Goal: Task Accomplishment & Management: Manage account settings

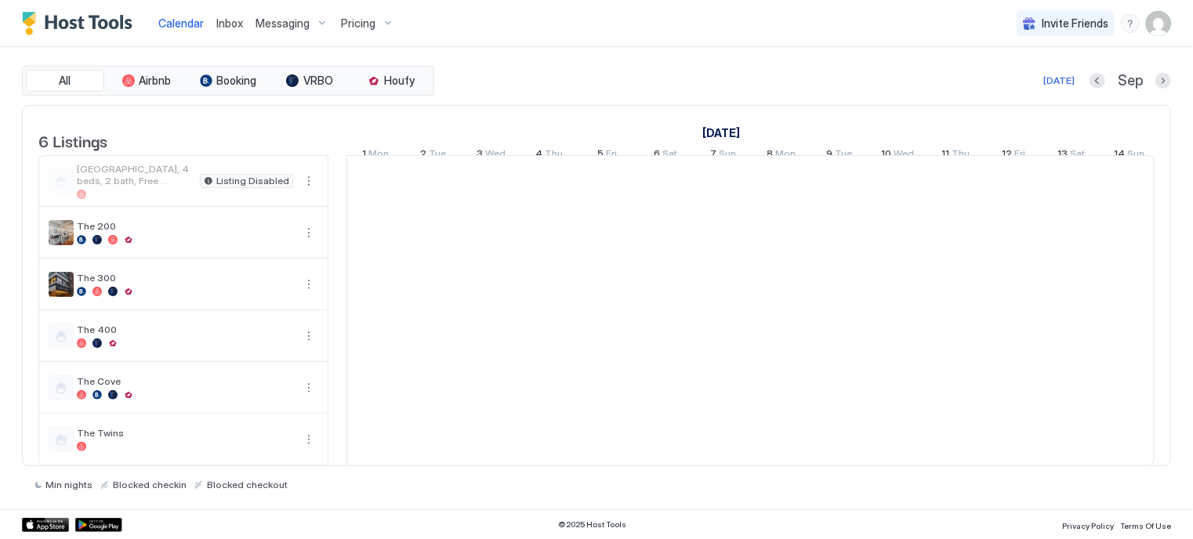
scroll to position [0, 871]
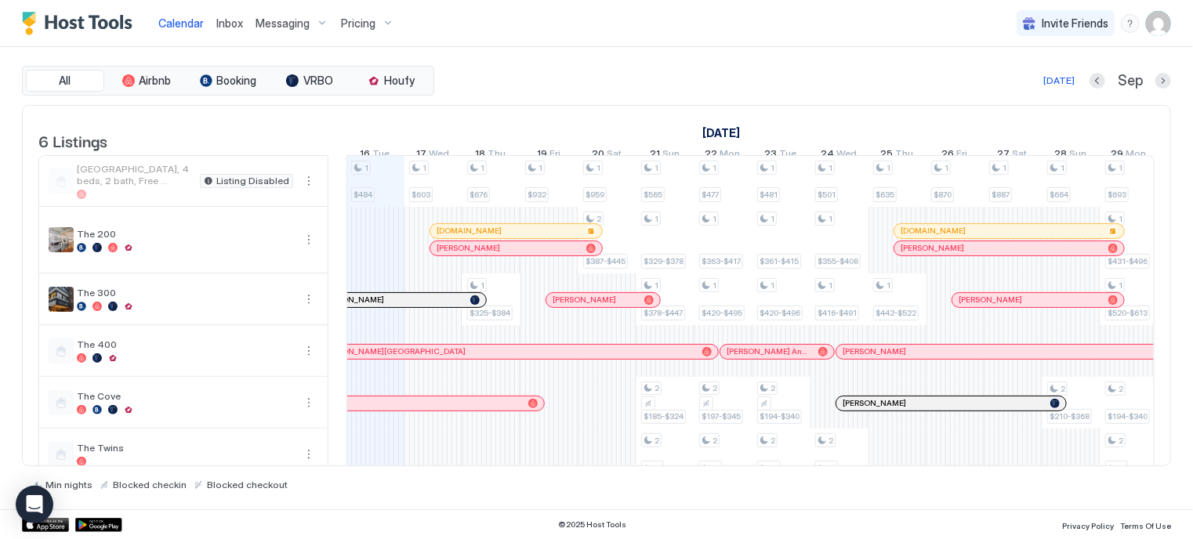
click at [391, 20] on div "Pricing" at bounding box center [368, 23] width 66 height 27
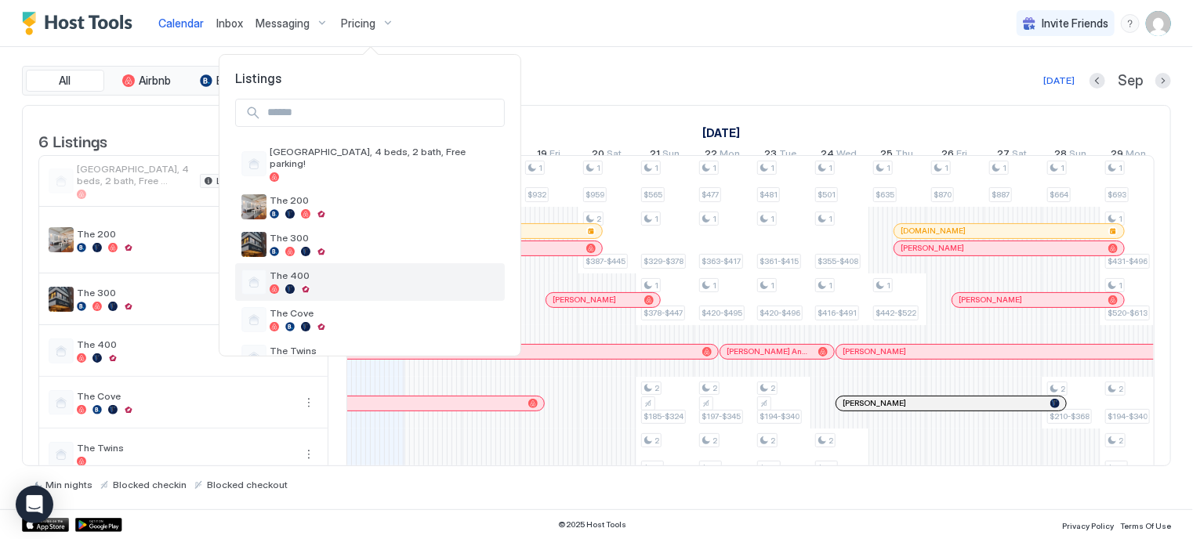
scroll to position [25, 0]
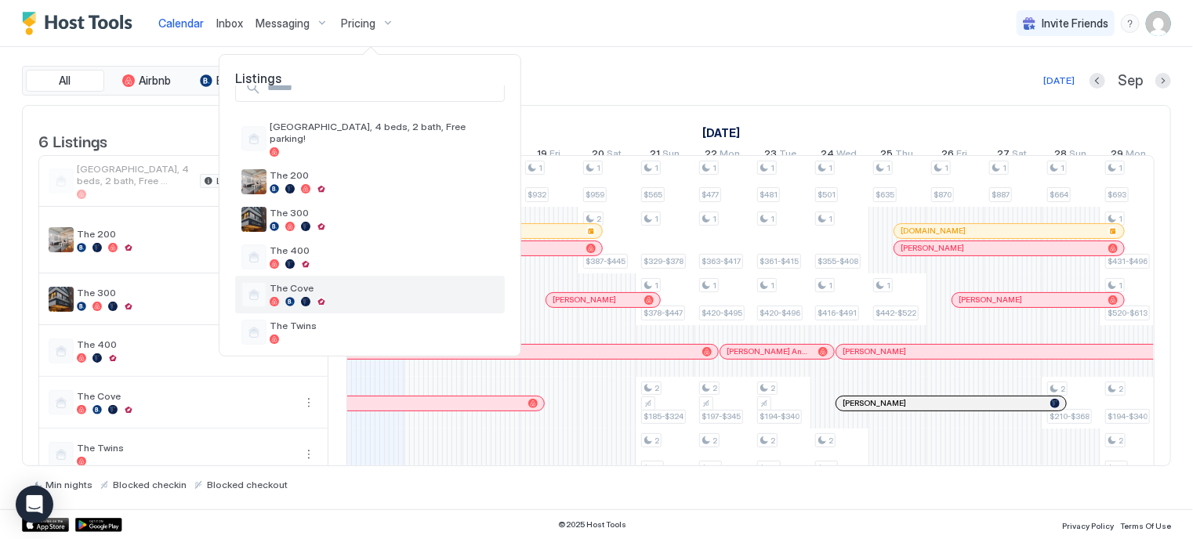
click at [307, 282] on span "The Cove" at bounding box center [384, 288] width 229 height 12
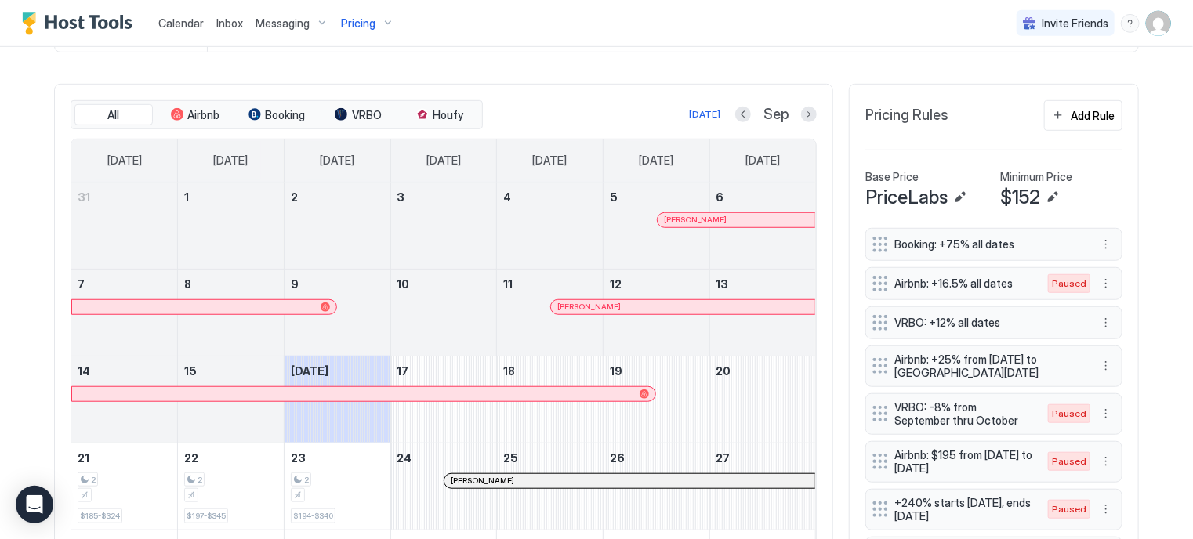
scroll to position [444, 0]
click at [803, 110] on button "Next month" at bounding box center [809, 113] width 16 height 16
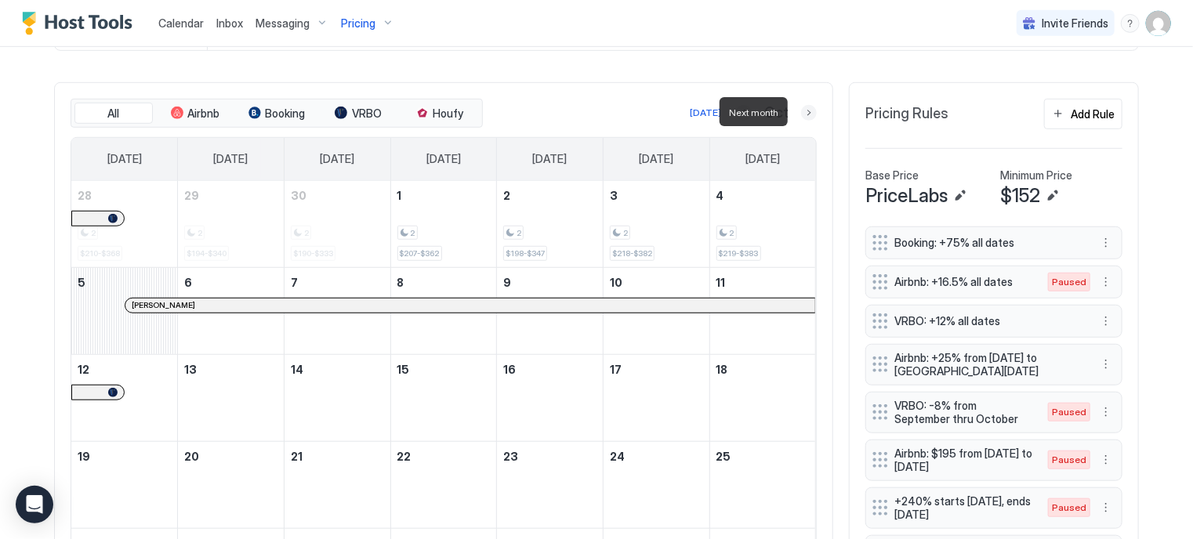
click at [803, 110] on button "Next month" at bounding box center [809, 113] width 16 height 16
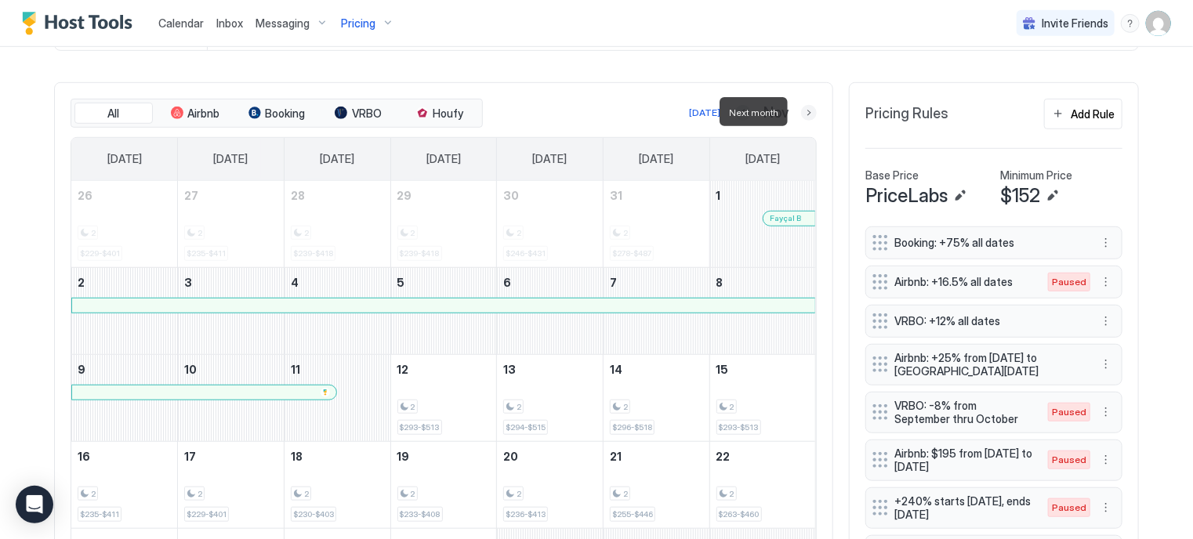
click at [806, 109] on button "Next month" at bounding box center [809, 113] width 16 height 16
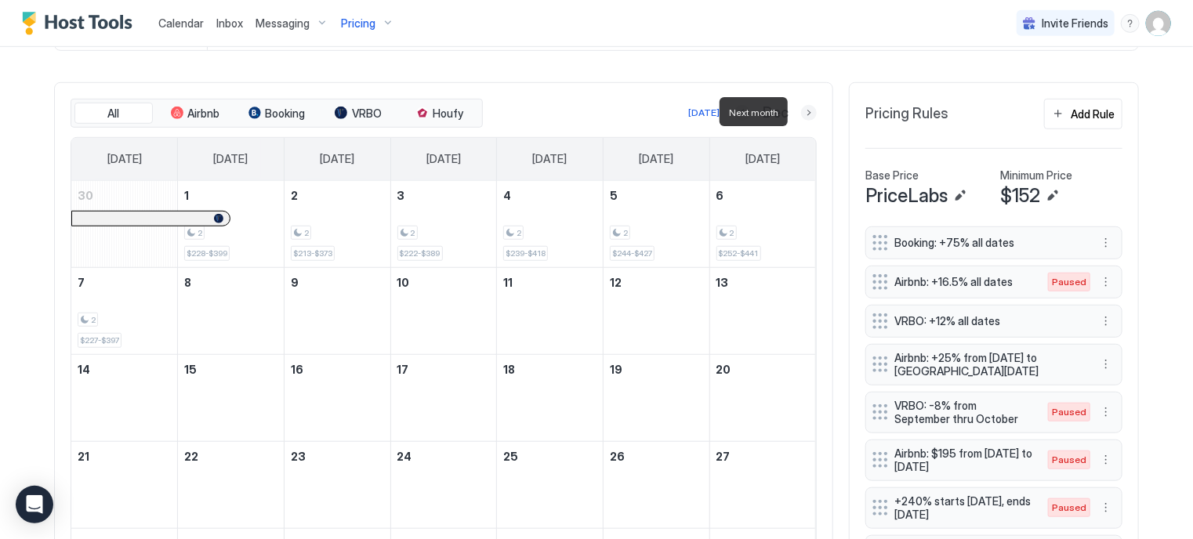
click at [806, 109] on button "Next month" at bounding box center [809, 113] width 16 height 16
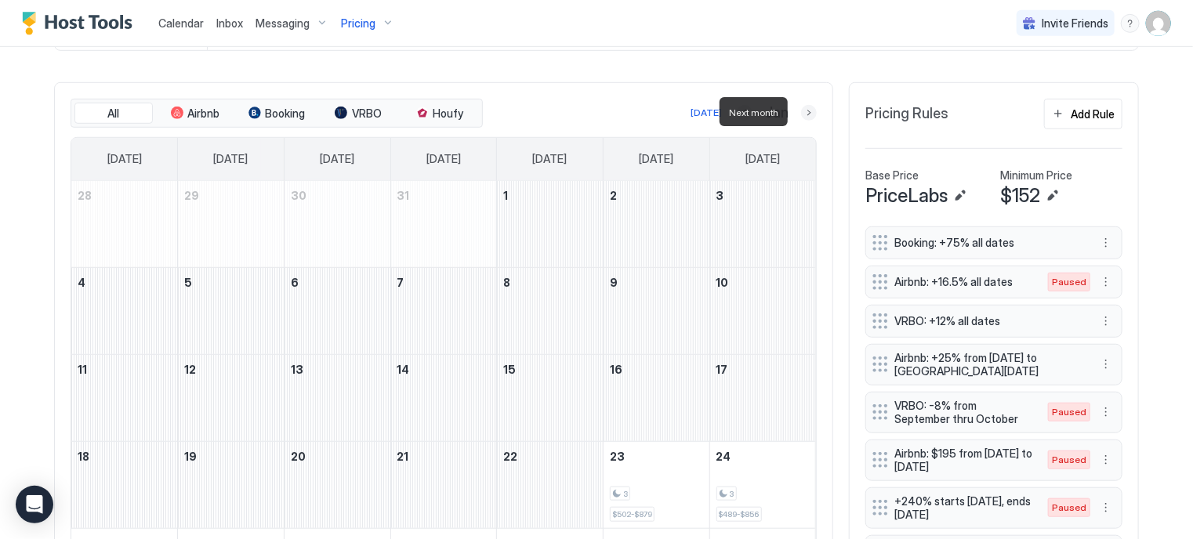
click at [806, 109] on button "Next month" at bounding box center [809, 113] width 16 height 16
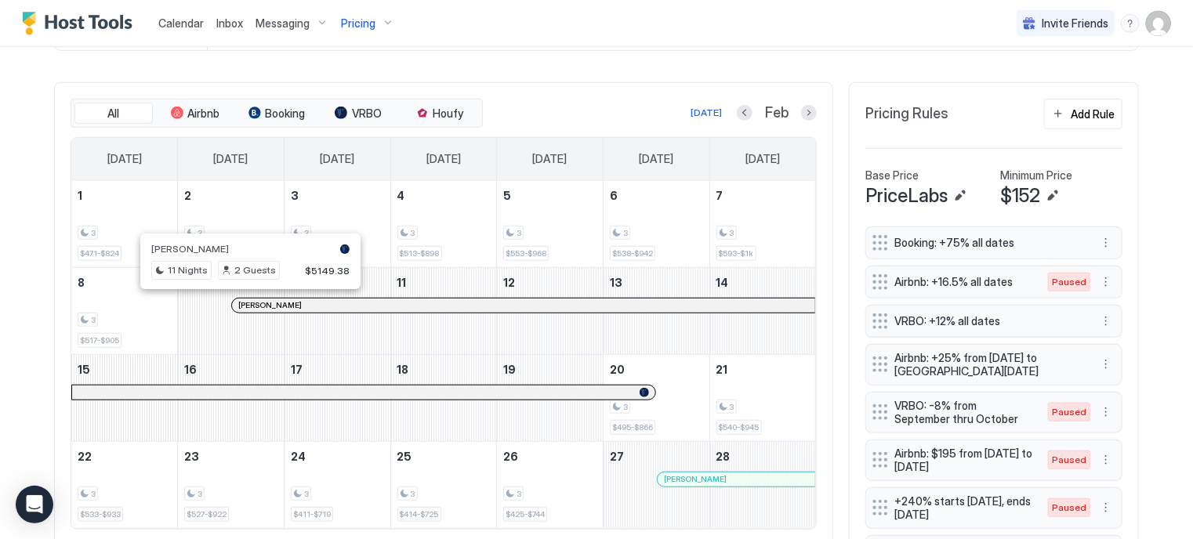
click at [244, 301] on div at bounding box center [250, 306] width 13 height 13
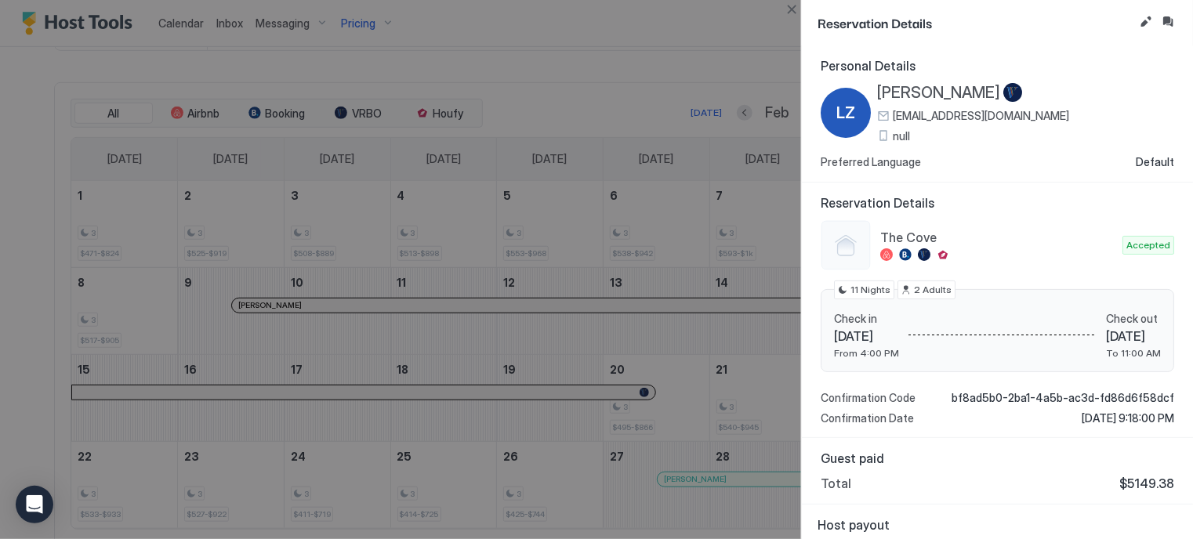
scroll to position [30, 0]
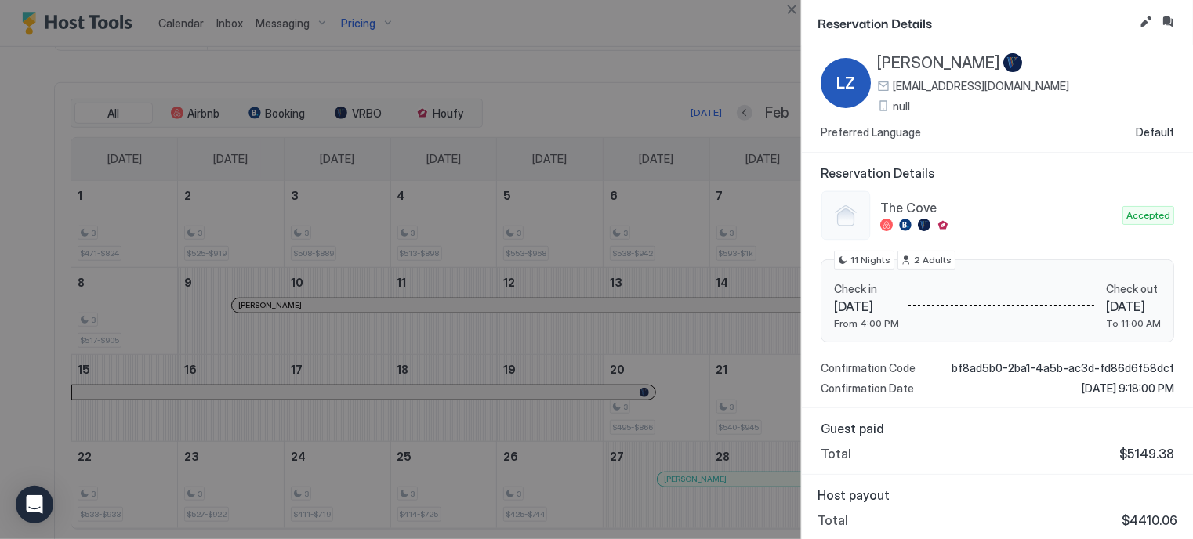
click at [663, 48] on div at bounding box center [596, 269] width 1193 height 539
click at [797, 8] on button "Close" at bounding box center [792, 9] width 19 height 19
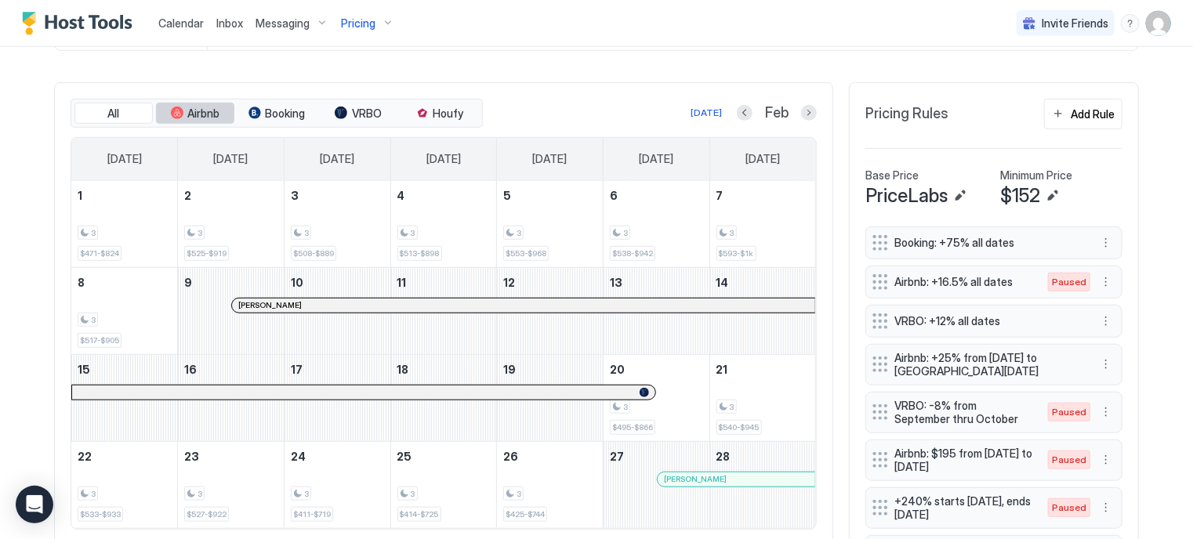
click at [191, 111] on span "Airbnb" at bounding box center [204, 114] width 32 height 14
click at [1146, 31] on img "User profile" at bounding box center [1158, 23] width 25 height 25
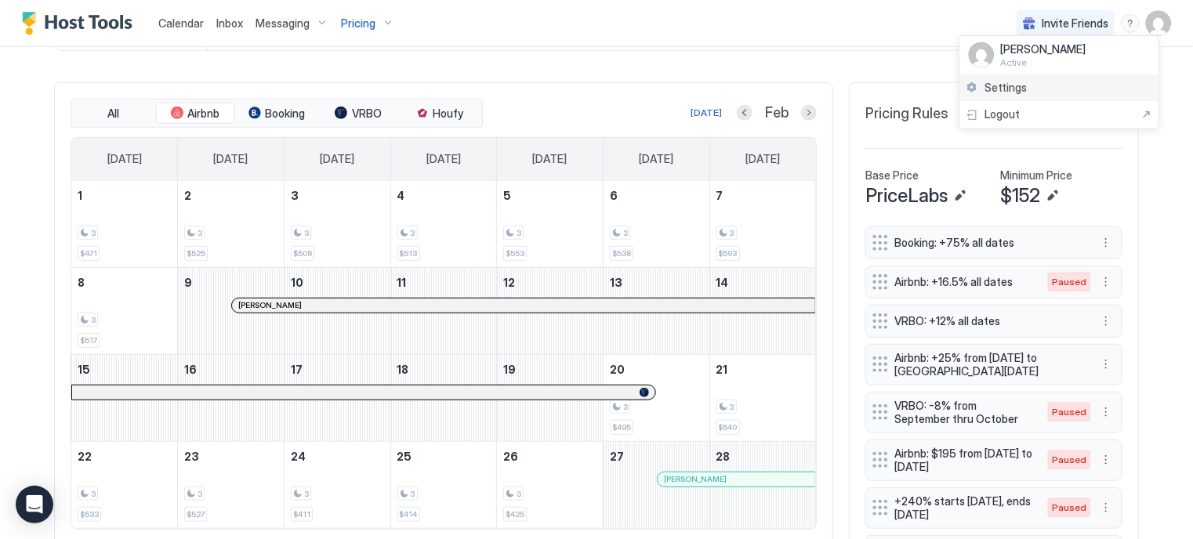
click at [1043, 90] on div "Settings" at bounding box center [1059, 87] width 199 height 27
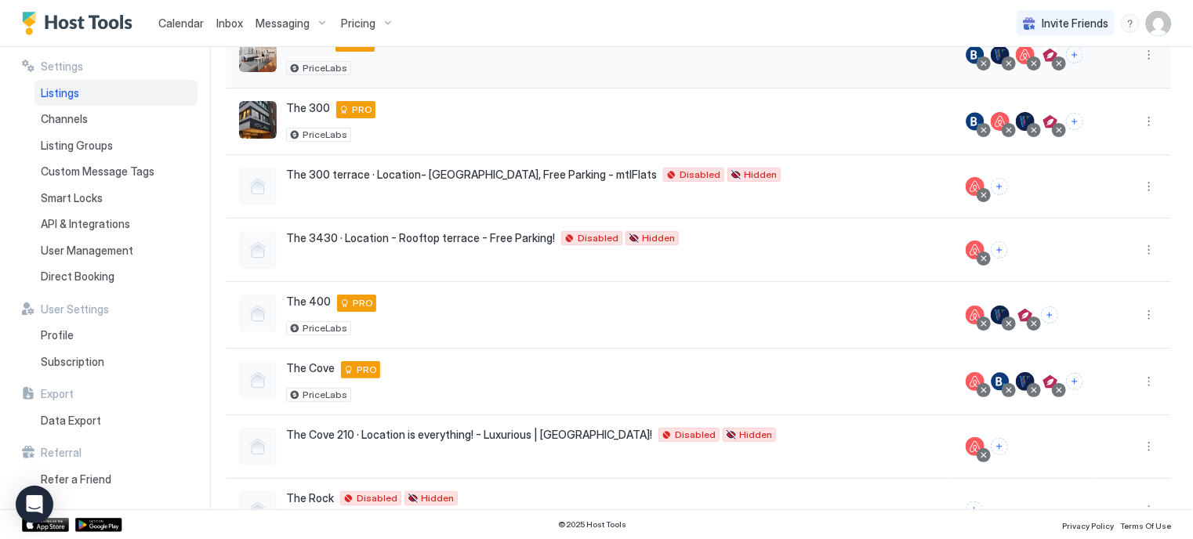
scroll to position [301, 0]
click at [1140, 378] on button "More options" at bounding box center [1149, 381] width 19 height 19
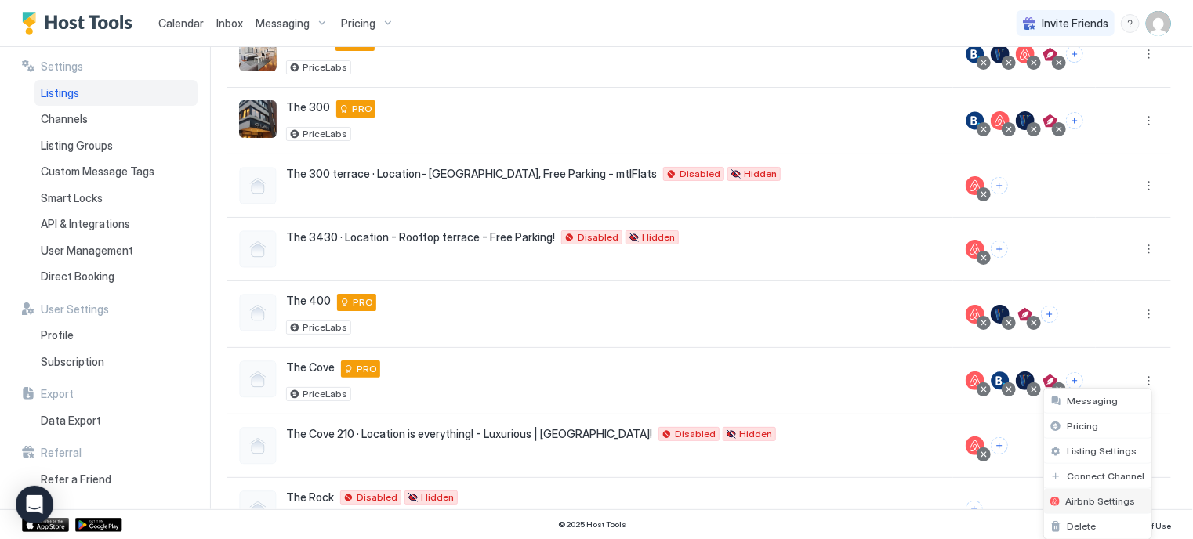
click at [1063, 492] on div "Airbnb Settings" at bounding box center [1097, 501] width 107 height 25
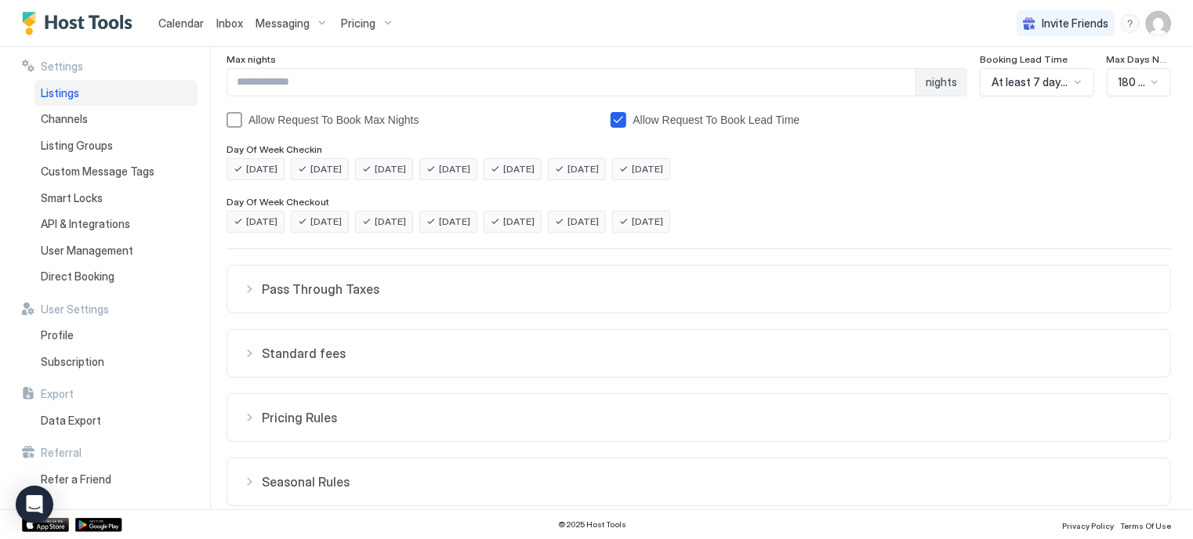
scroll to position [331, 0]
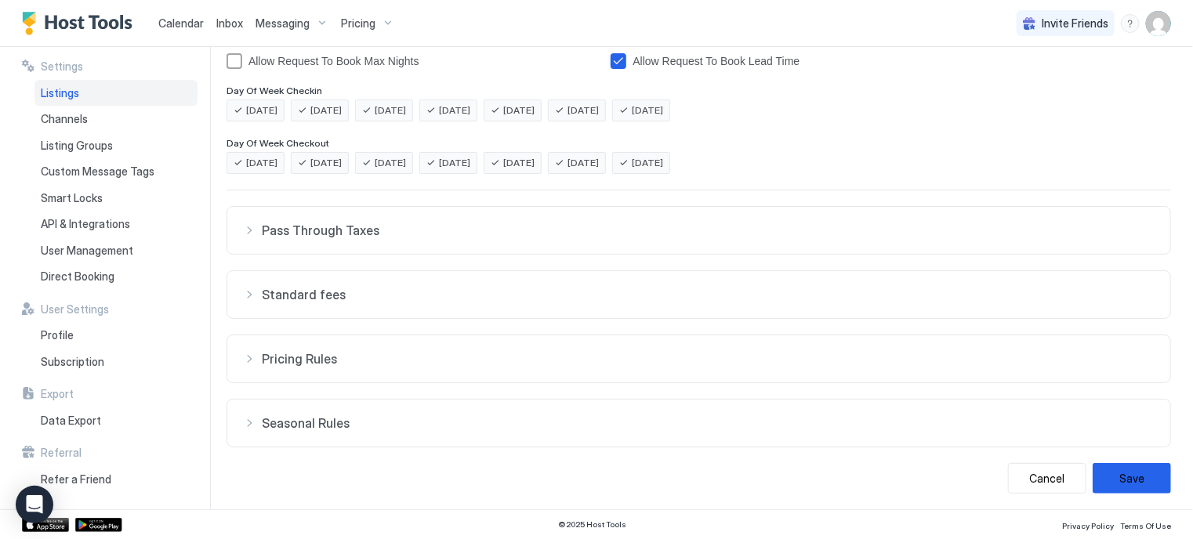
click at [361, 351] on span "Pricing Rules" at bounding box center [708, 359] width 893 height 16
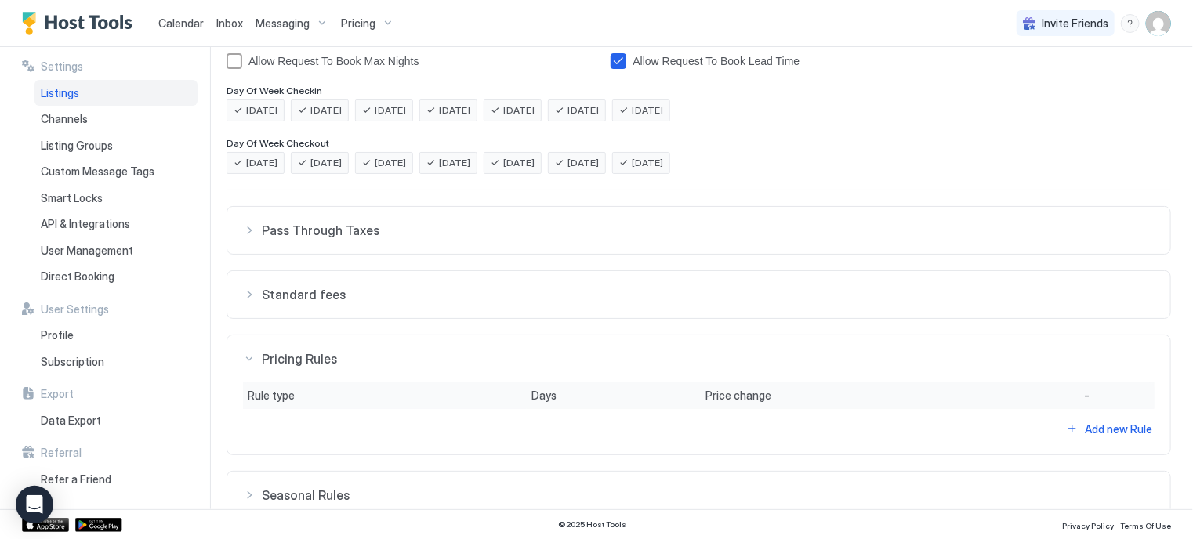
scroll to position [403, 0]
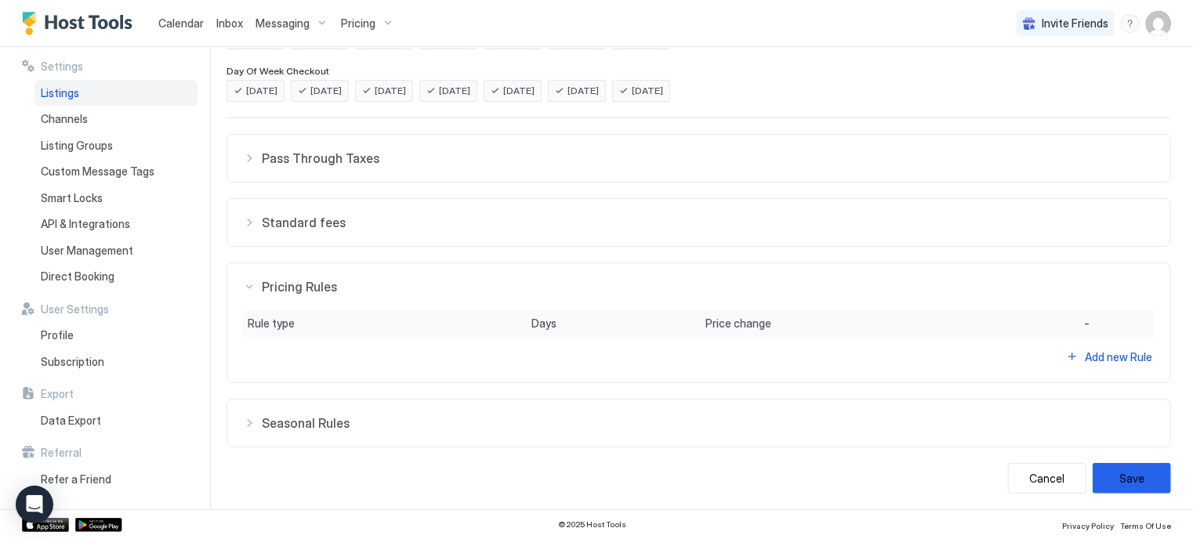
click at [354, 433] on button "Seasonal Rules" at bounding box center [698, 423] width 943 height 47
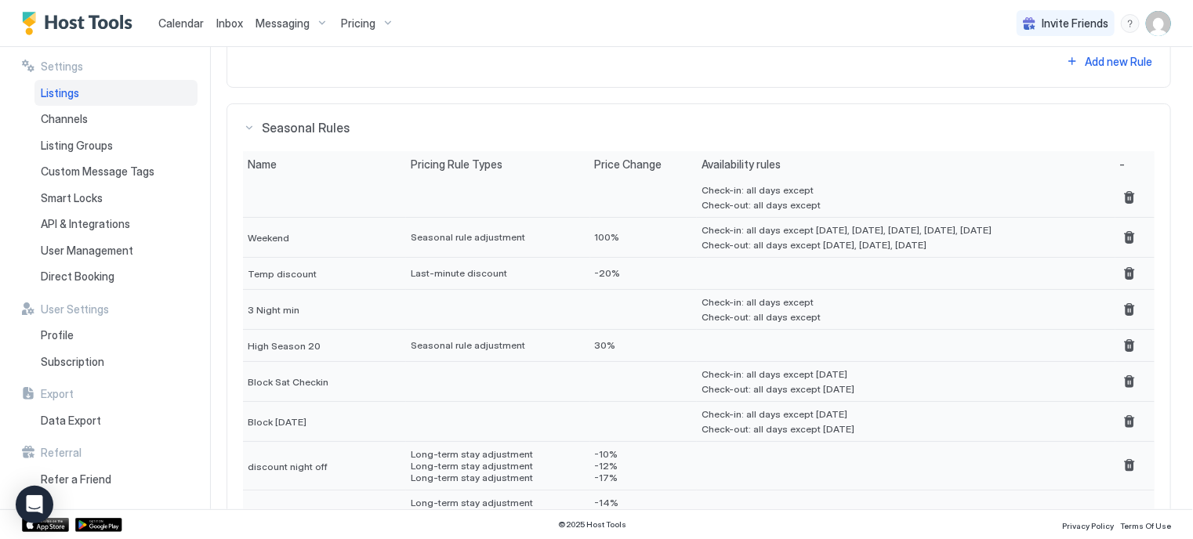
scroll to position [691, 0]
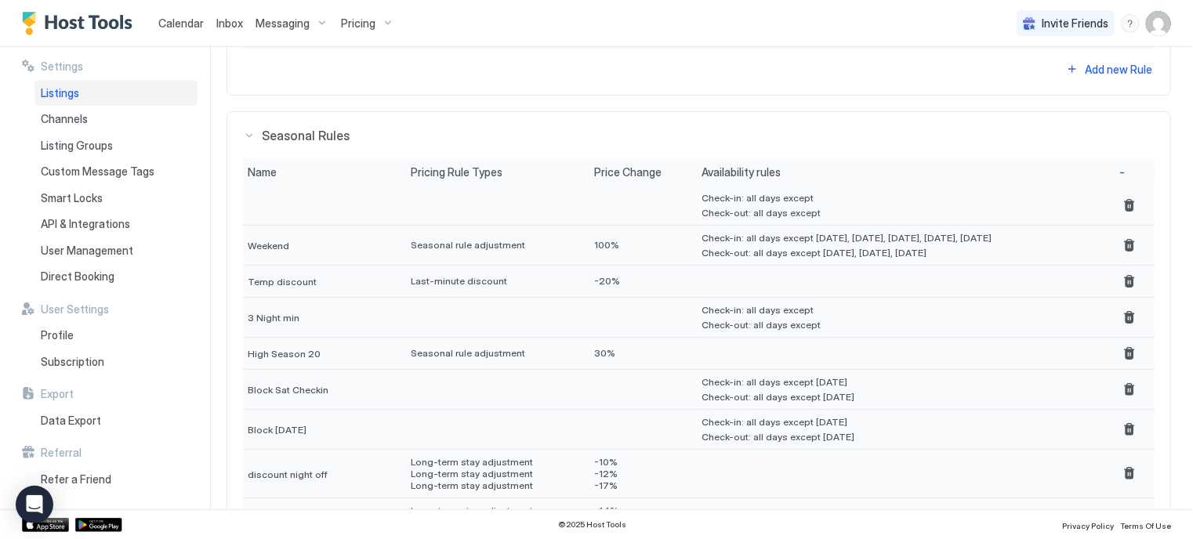
click at [358, 29] on span "Pricing" at bounding box center [358, 23] width 34 height 14
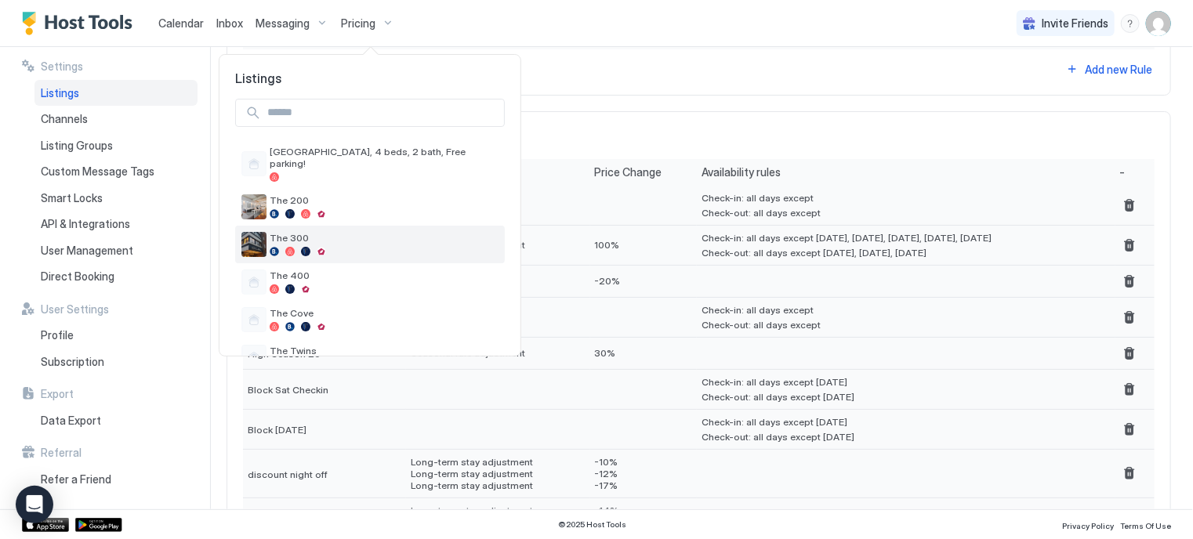
scroll to position [25, 0]
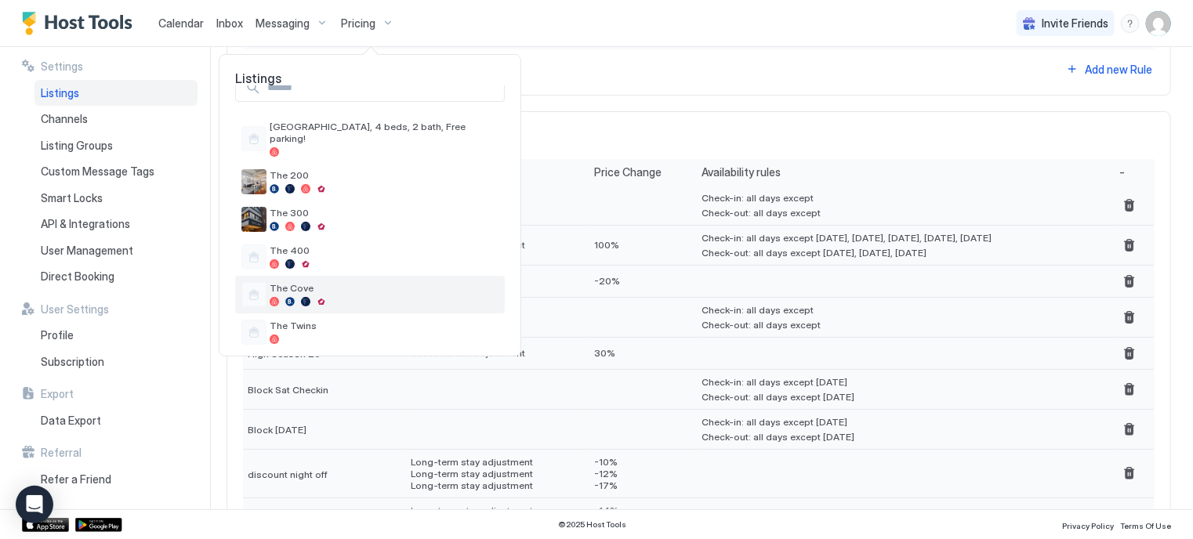
click at [316, 282] on span "The Cove" at bounding box center [384, 288] width 229 height 12
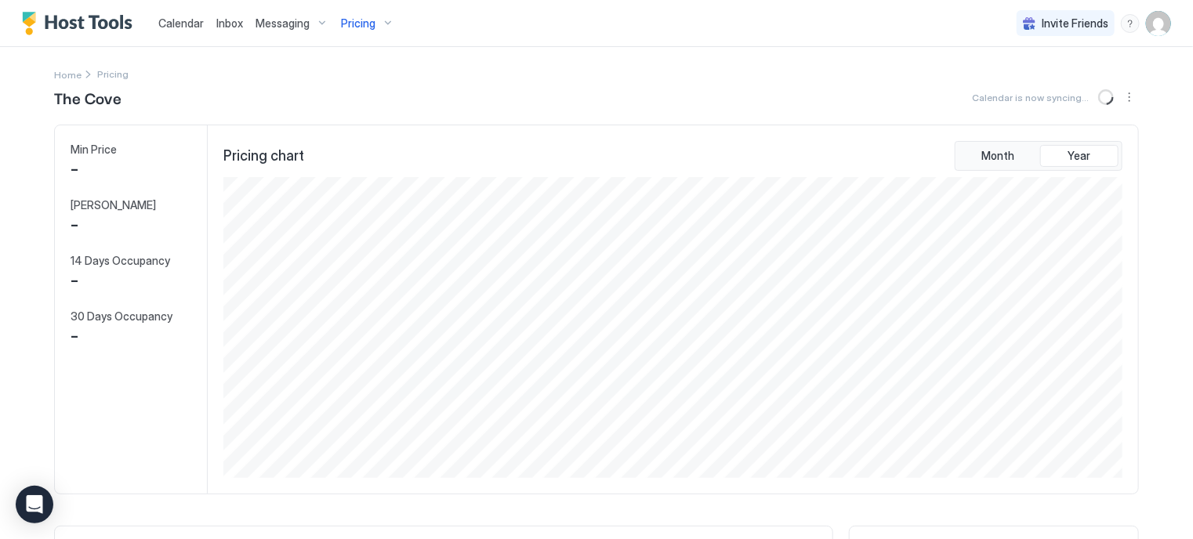
scroll to position [301, 903]
click at [652, 107] on div "The Cove Synced about 9 hours ago" at bounding box center [596, 97] width 1085 height 24
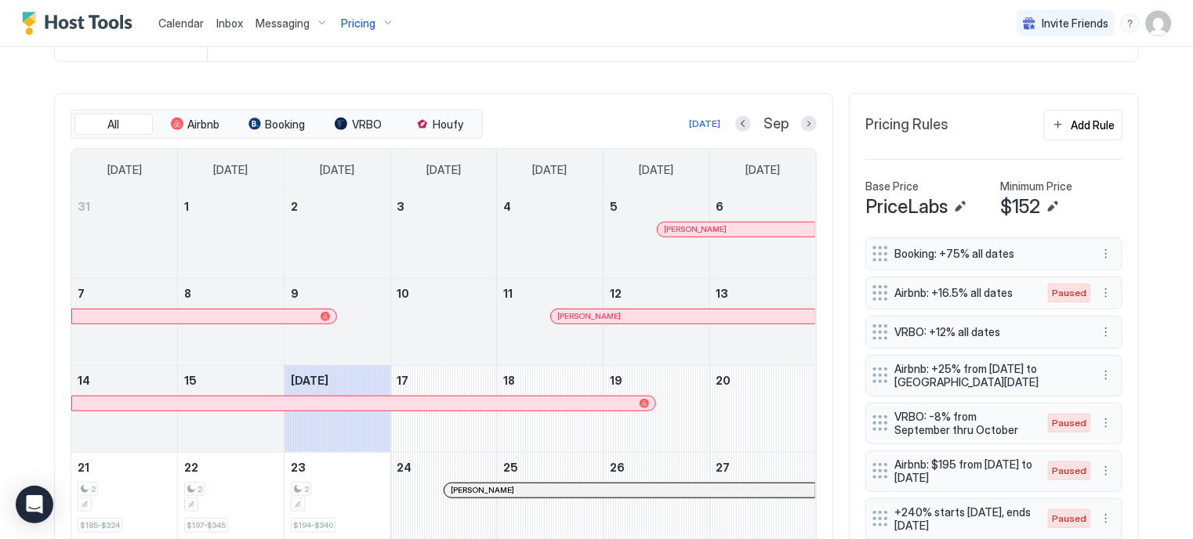
scroll to position [434, 0]
click at [801, 128] on div at bounding box center [809, 122] width 16 height 16
click at [801, 118] on button "Next month" at bounding box center [809, 122] width 16 height 16
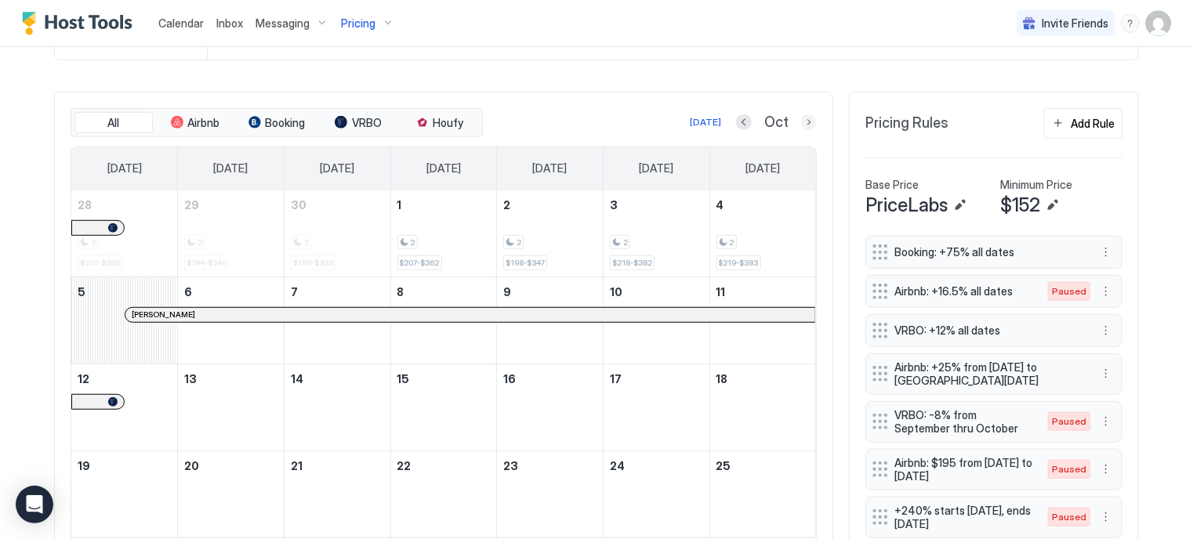
click at [801, 118] on button "Next month" at bounding box center [809, 122] width 16 height 16
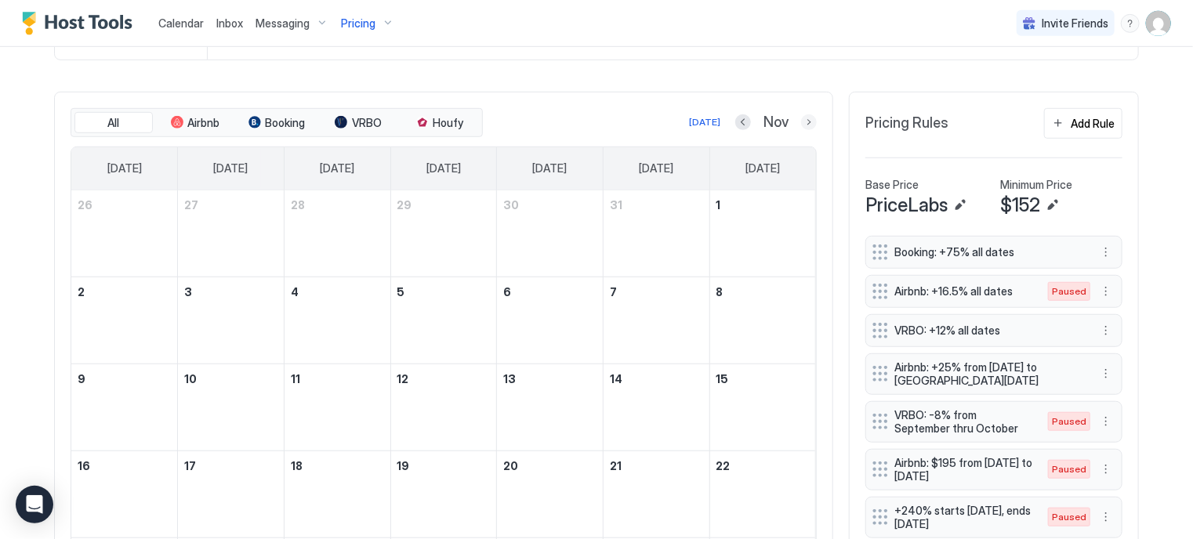
click at [801, 118] on button "Next month" at bounding box center [809, 122] width 16 height 16
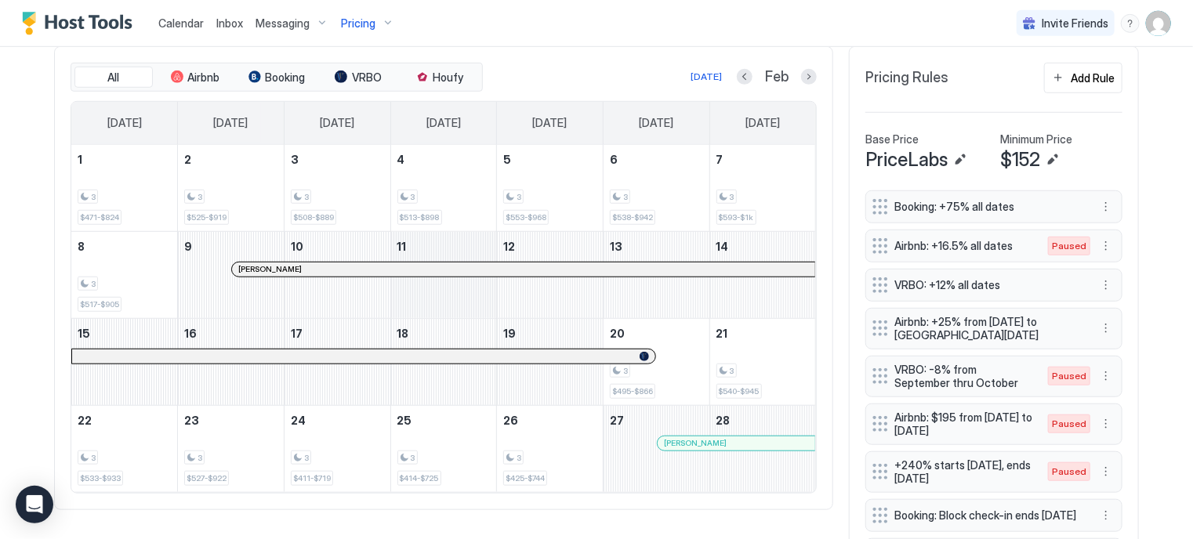
scroll to position [480, 0]
drag, startPoint x: 128, startPoint y: 179, endPoint x: 114, endPoint y: 196, distance: 22.3
click at [114, 196] on div "3 $471-$824" at bounding box center [124, 188] width 93 height 74
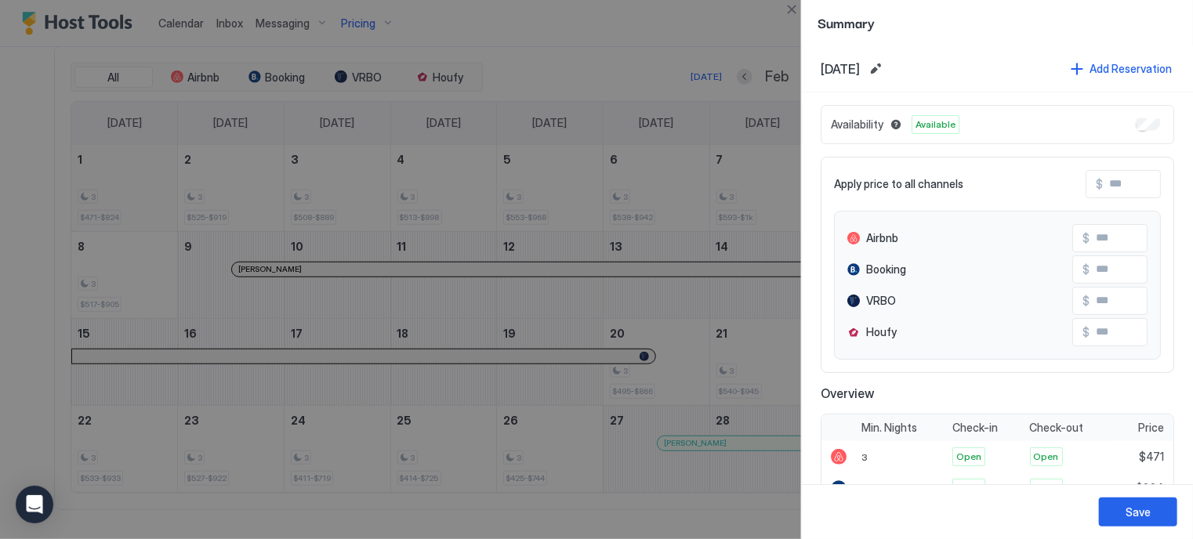
click at [114, 196] on div at bounding box center [596, 269] width 1193 height 539
click at [885, 70] on button "Edit date range" at bounding box center [875, 69] width 19 height 19
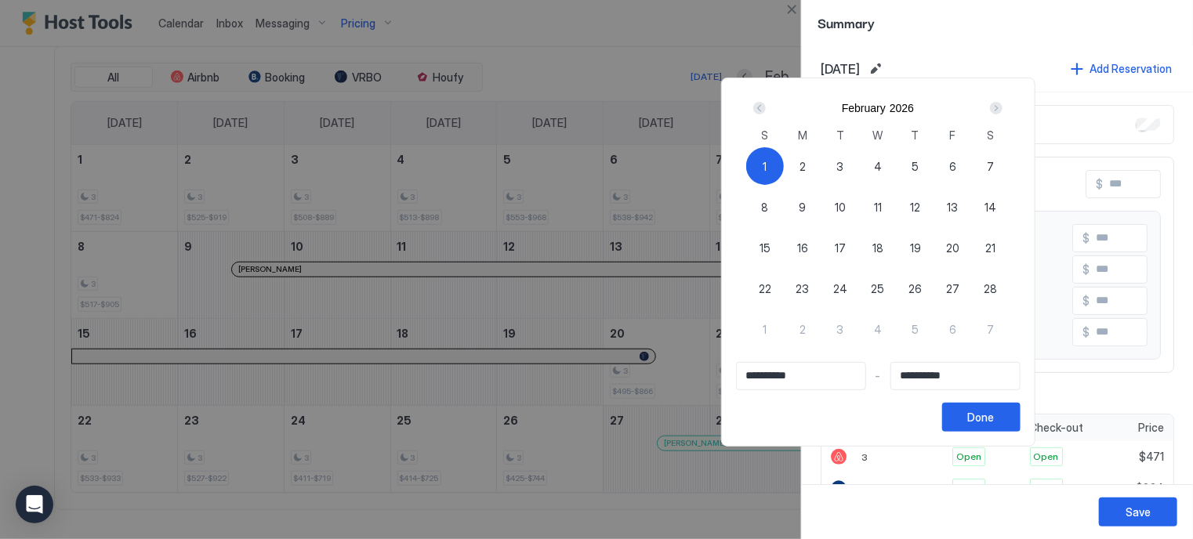
drag, startPoint x: 806, startPoint y: 162, endPoint x: 1005, endPoint y: 267, distance: 225.2
click at [1005, 267] on div "1 2 3 4 5 6 7 8 9 10 11 12 13 14 15 16 17 18 19 20 21 22 23 24 25 26 27 28 1 2 …" at bounding box center [877, 259] width 263 height 226
click at [997, 288] on span "28" at bounding box center [990, 289] width 13 height 16
type input "**********"
click at [784, 158] on div "1" at bounding box center [765, 166] width 38 height 38
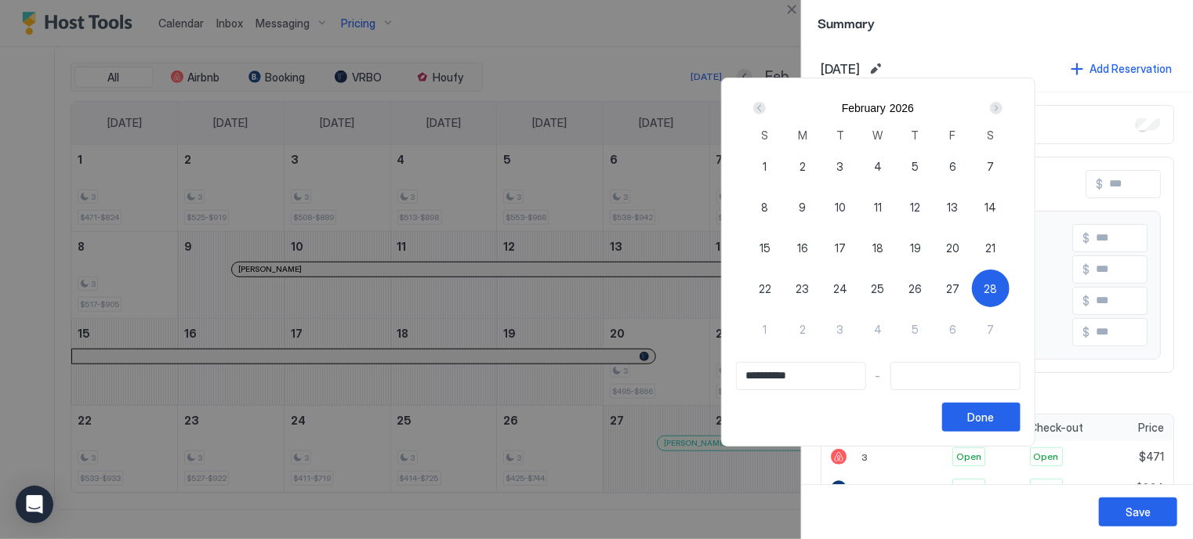
type input "**********"
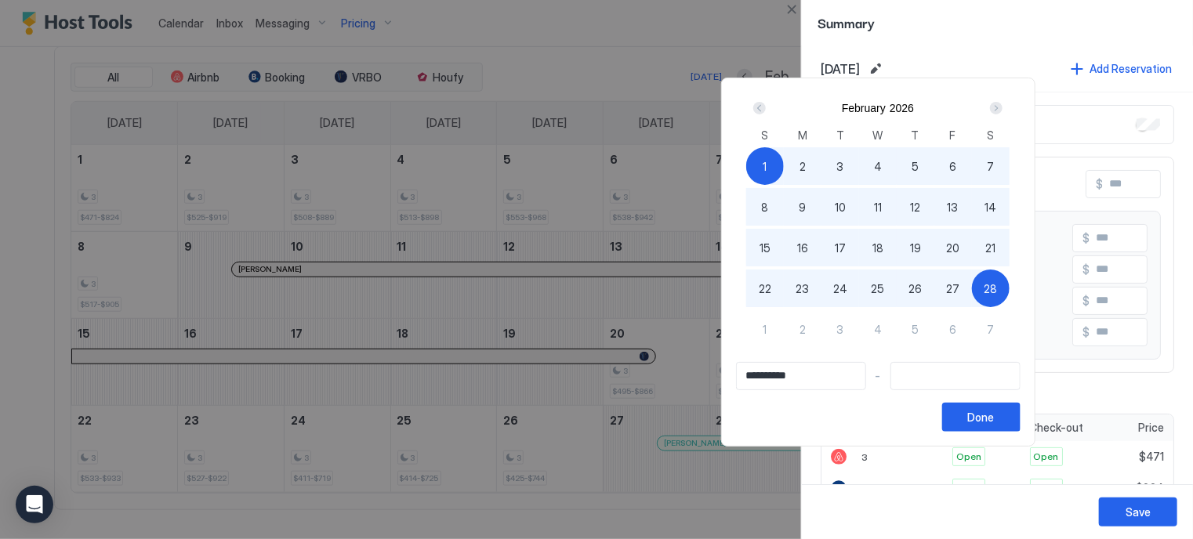
click at [1010, 281] on div "28" at bounding box center [991, 289] width 38 height 38
type input "**********"
click at [995, 416] on div "Done" at bounding box center [981, 417] width 27 height 16
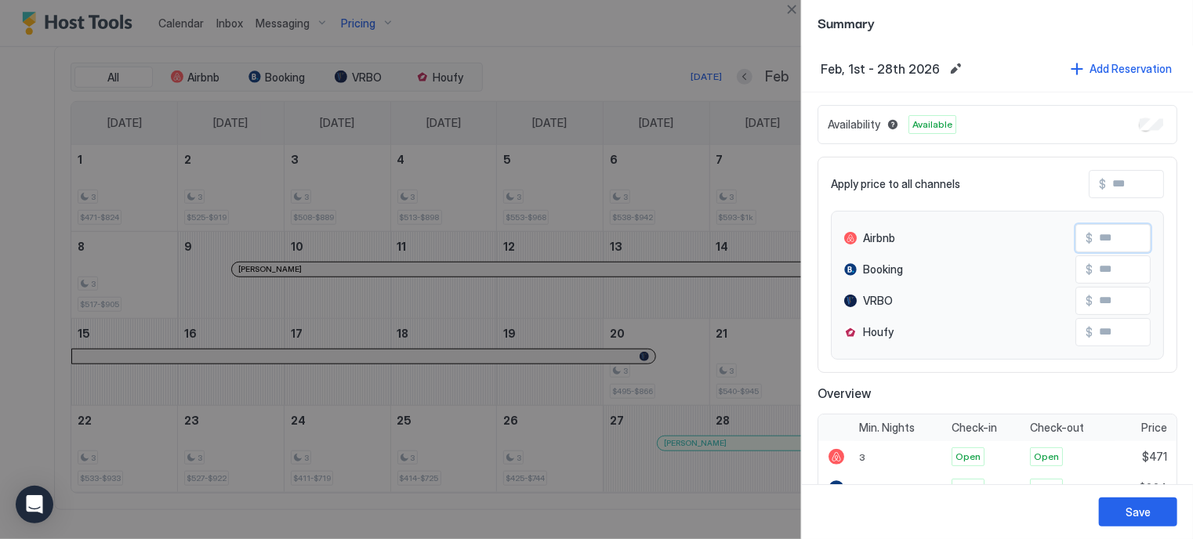
click at [1096, 238] on input "Input Field" at bounding box center [1155, 238] width 125 height 27
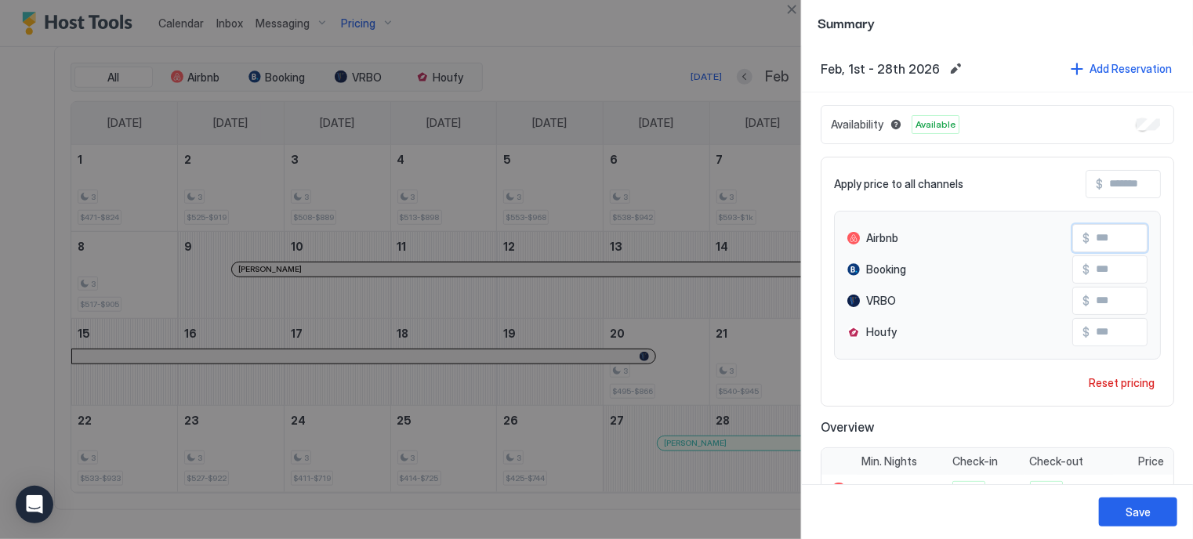
type input "***"
click at [1003, 163] on div "Apply price to all channels $ Airbnb $ *** Booking $ VRBO $ Houfy $ Reset prici…" at bounding box center [998, 282] width 354 height 250
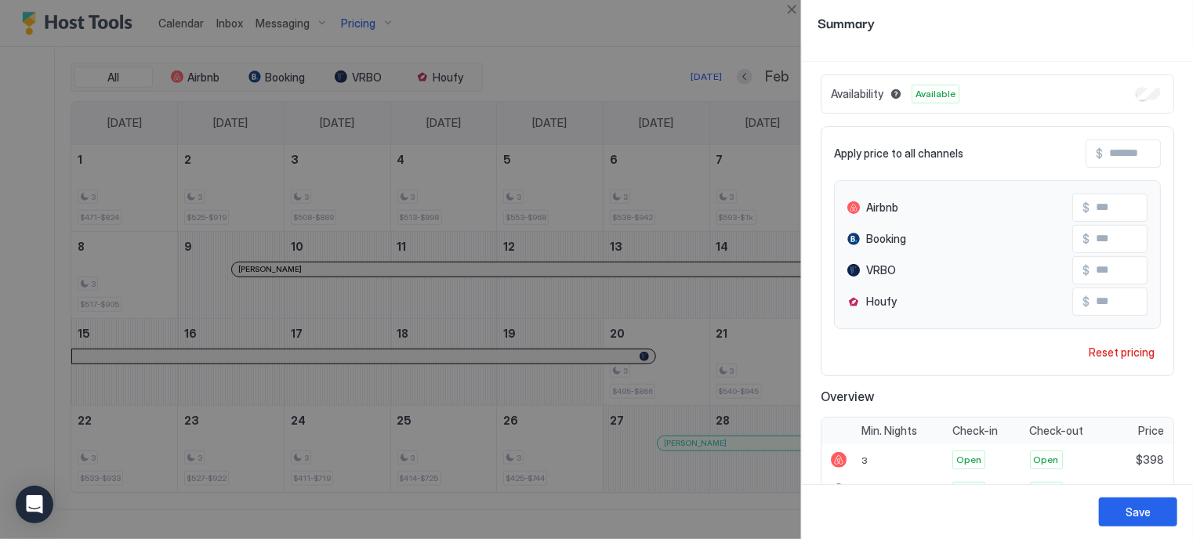
scroll to position [30, 0]
click at [792, 11] on button "Close" at bounding box center [792, 9] width 19 height 19
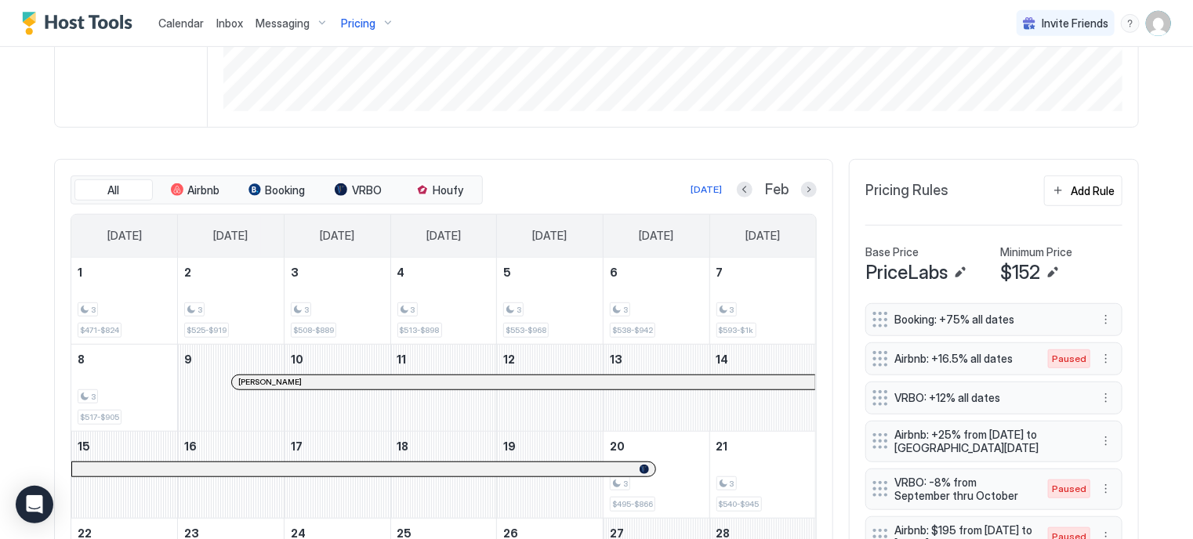
scroll to position [345, 0]
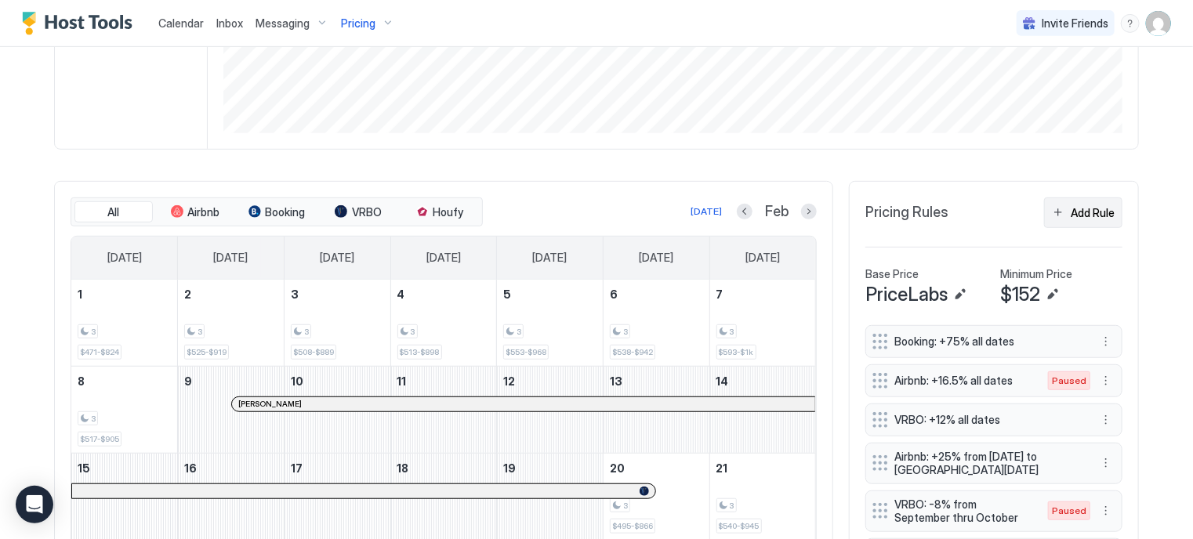
click at [1084, 210] on div "Add Rule" at bounding box center [1093, 213] width 44 height 16
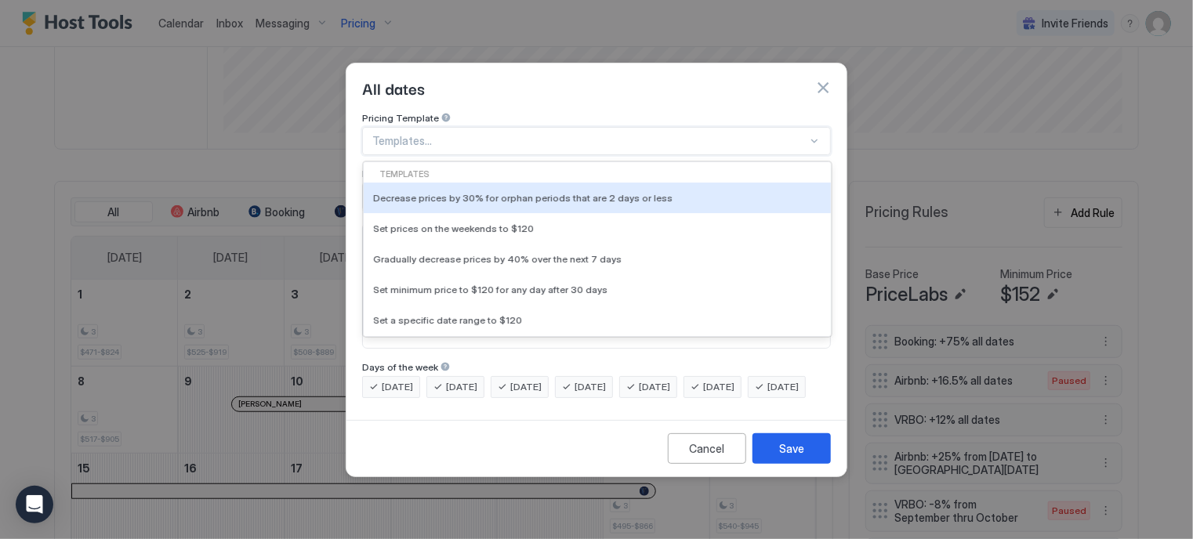
click at [521, 134] on div at bounding box center [589, 141] width 435 height 14
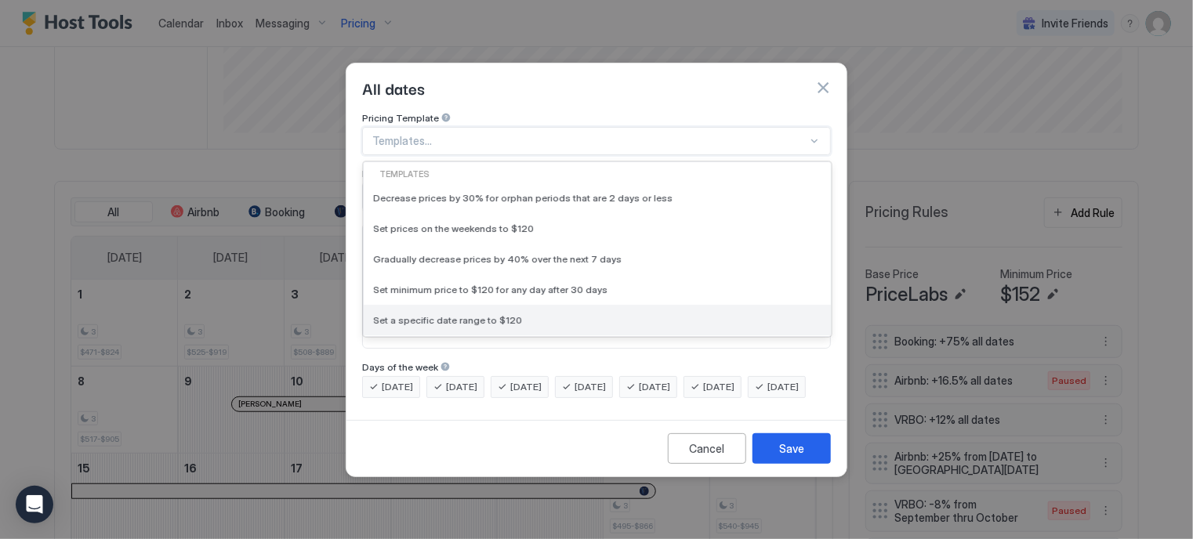
click at [488, 305] on div "Set a specific date range to $120" at bounding box center [597, 320] width 467 height 31
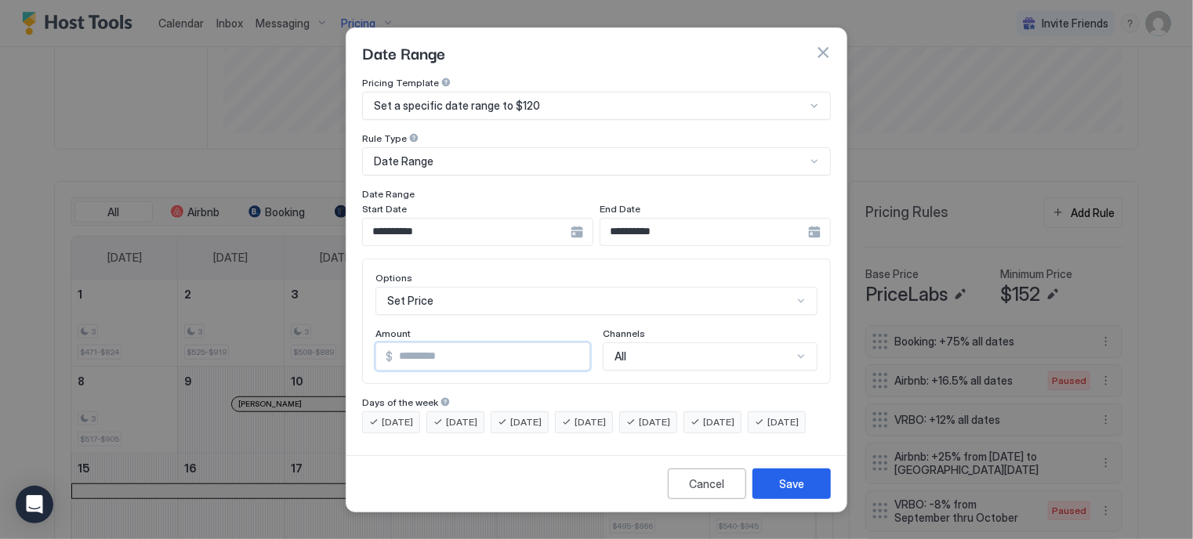
click at [431, 343] on input "***" at bounding box center [491, 356] width 197 height 27
type input "***"
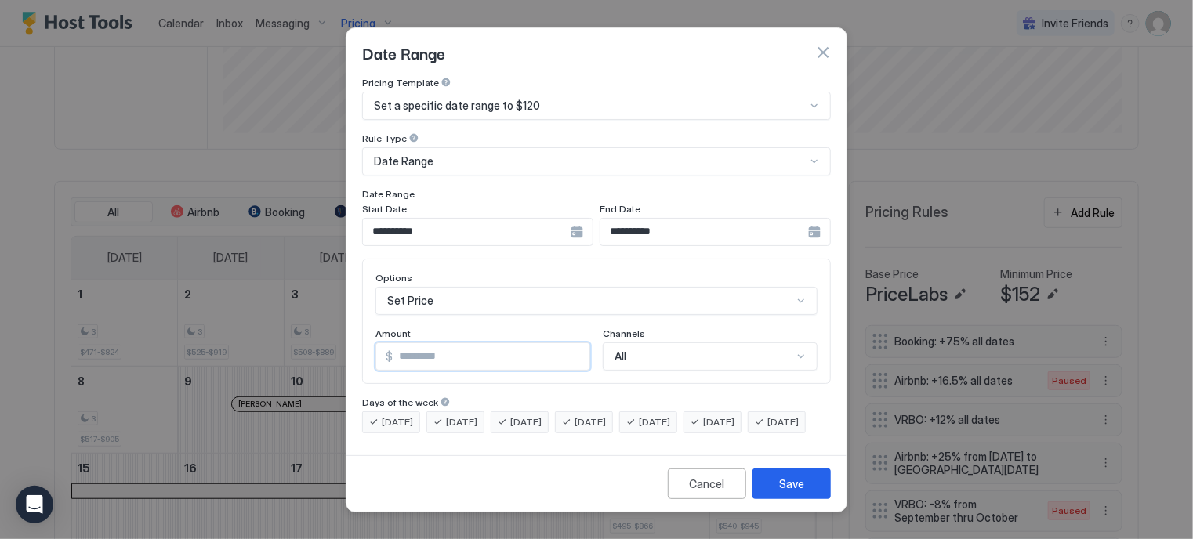
scroll to position [88, 0]
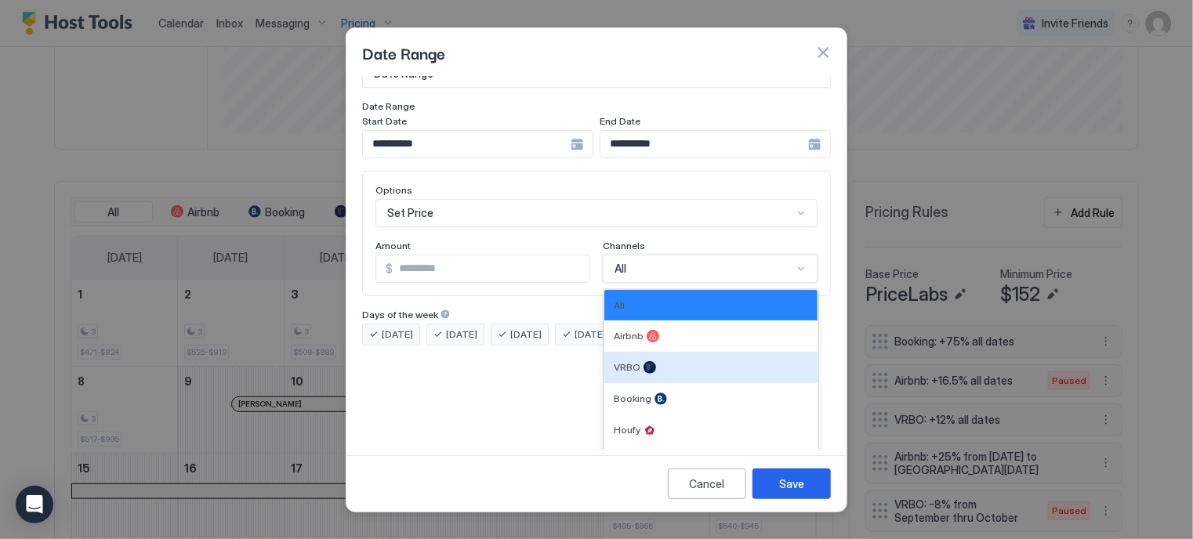
click at [636, 283] on div "6 results available. Use Up and Down to choose options, press Enter to select t…" at bounding box center [710, 269] width 215 height 28
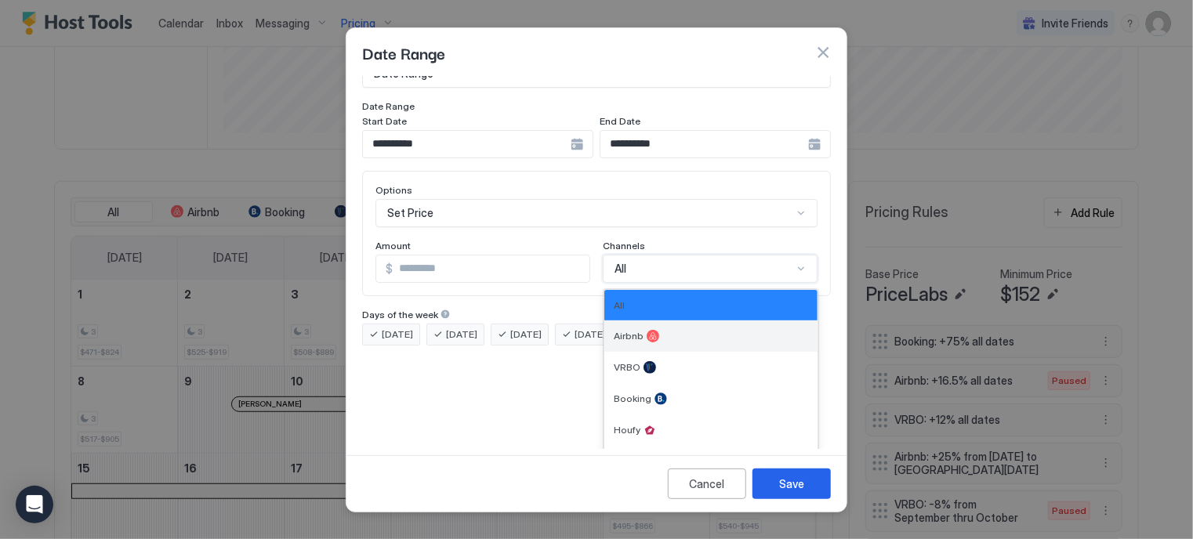
click at [634, 327] on div "Airbnb" at bounding box center [711, 336] width 213 height 31
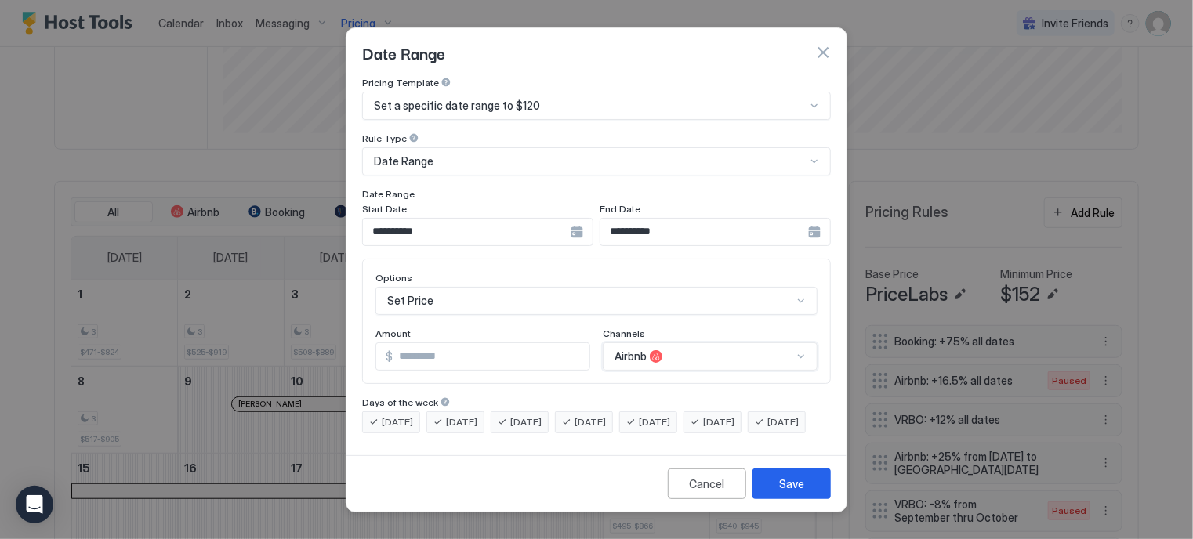
scroll to position [0, 0]
click at [526, 219] on input "**********" at bounding box center [467, 232] width 208 height 27
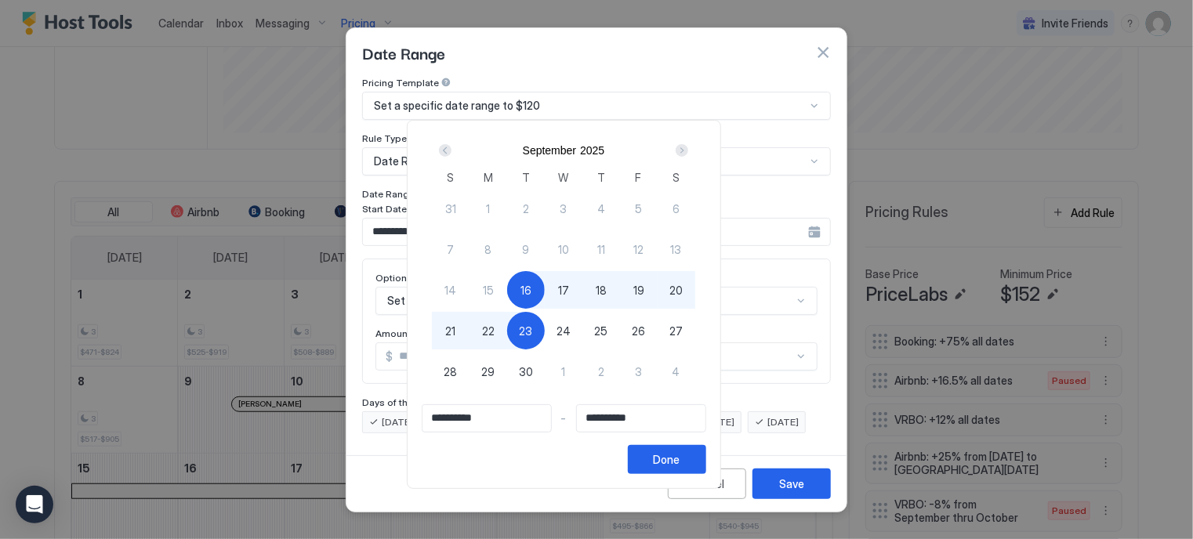
click at [688, 147] on div "Next" at bounding box center [682, 150] width 13 height 13
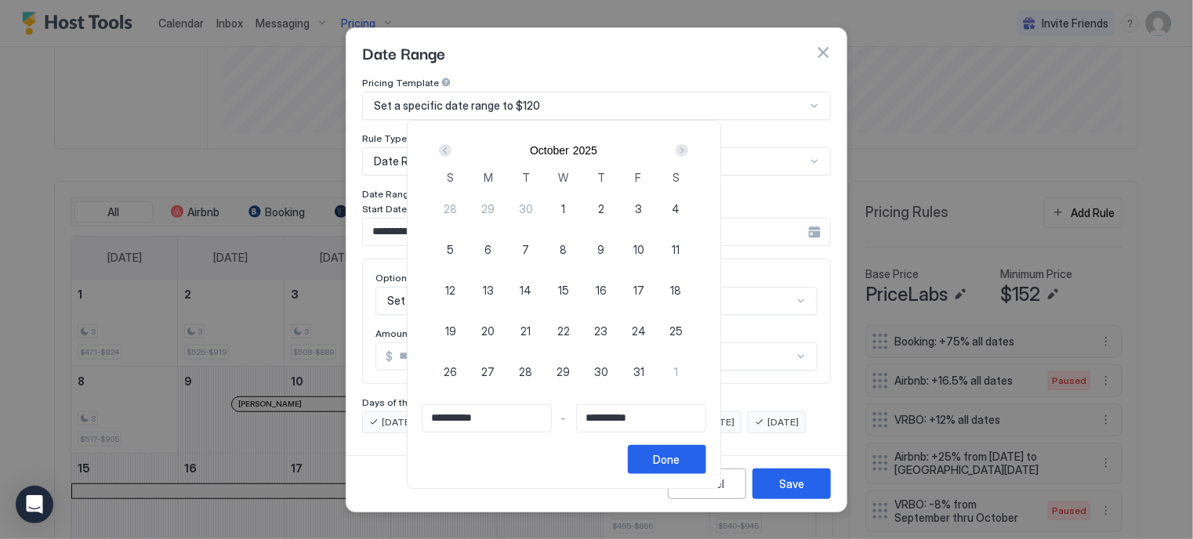
click at [688, 147] on div "Next" at bounding box center [682, 150] width 13 height 13
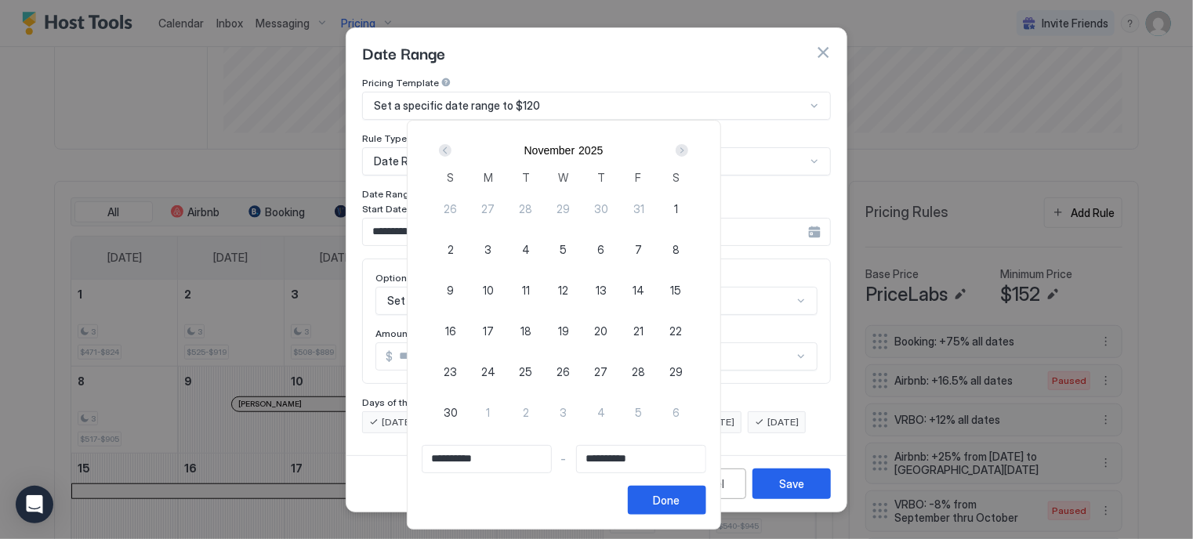
click at [688, 147] on div "Next" at bounding box center [682, 150] width 13 height 13
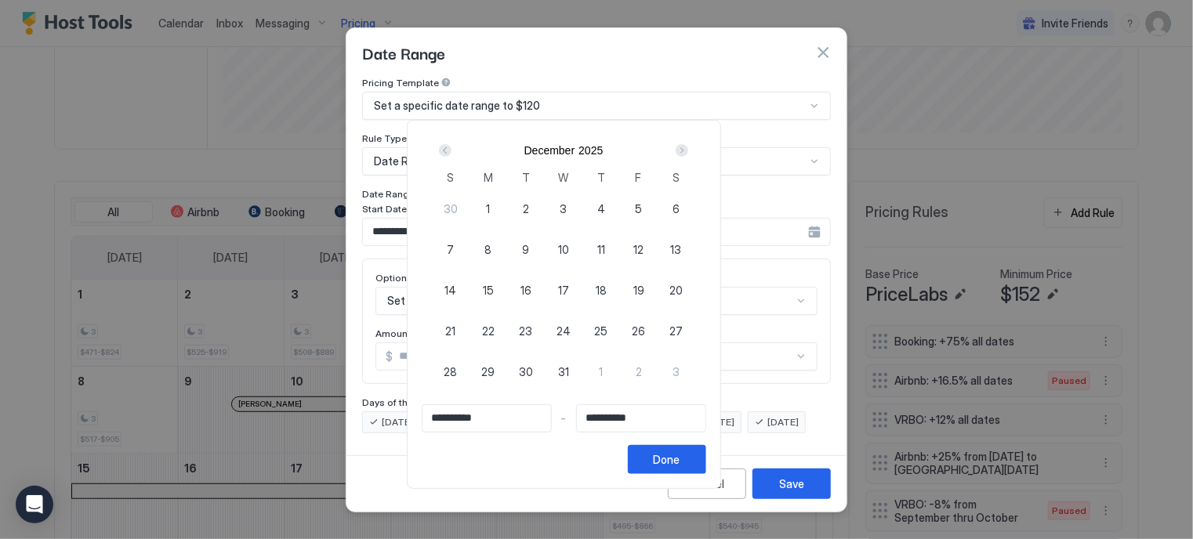
click at [688, 147] on div "Next" at bounding box center [682, 150] width 13 height 13
click at [453, 205] on span "1" at bounding box center [451, 209] width 4 height 16
type input "**********"
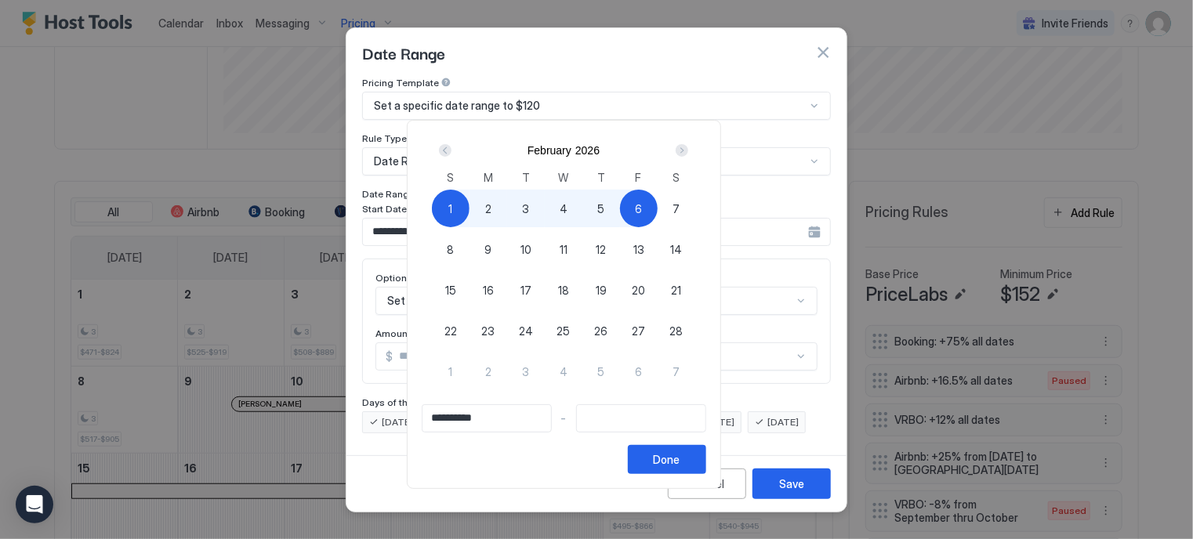
click at [688, 144] on div "Next" at bounding box center [682, 150] width 13 height 13
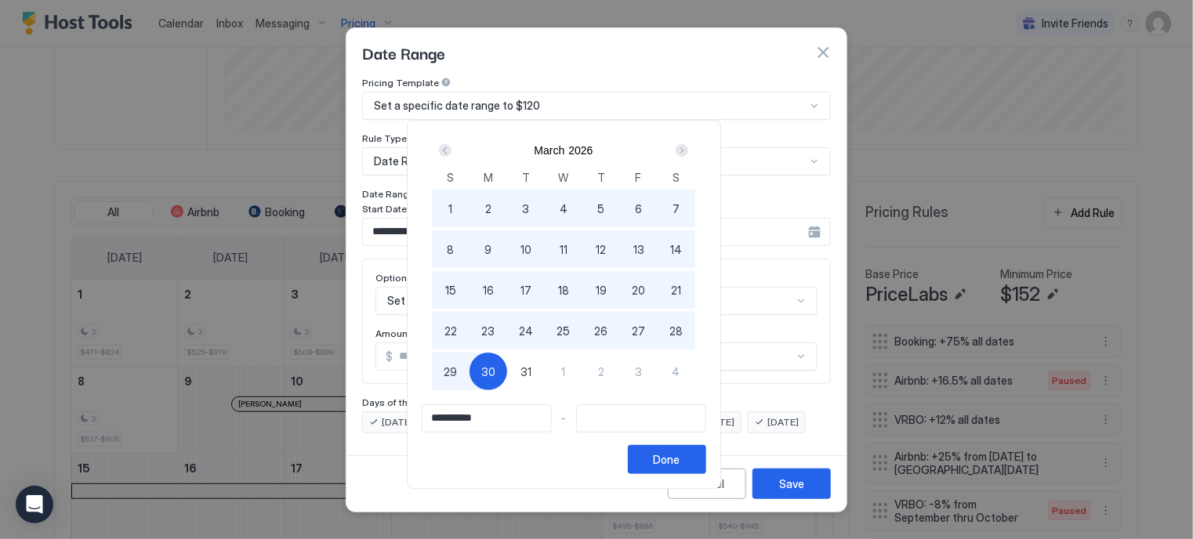
type input "**********"
click at [532, 375] on span "31" at bounding box center [526, 372] width 11 height 16
type input "**********"
click at [706, 460] on button "Done" at bounding box center [667, 459] width 78 height 29
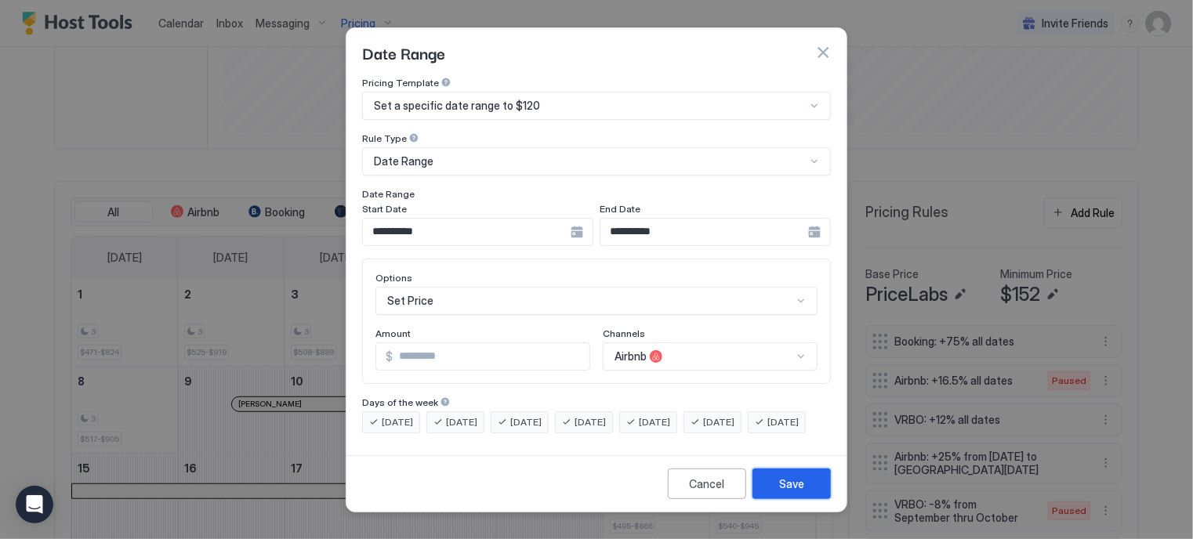
click at [775, 490] on button "Save" at bounding box center [792, 484] width 78 height 31
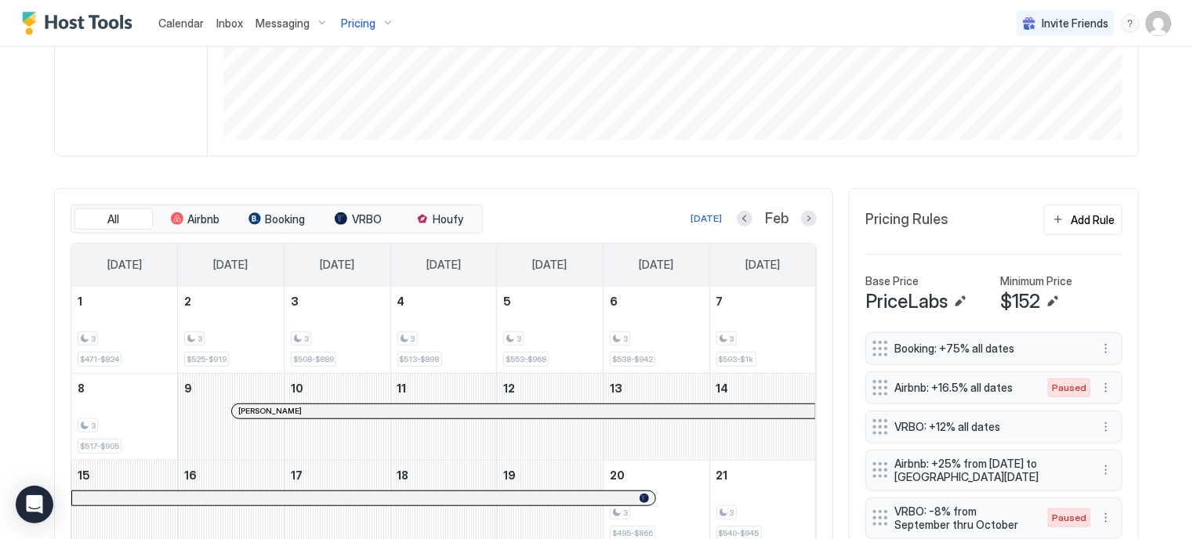
scroll to position [347, 0]
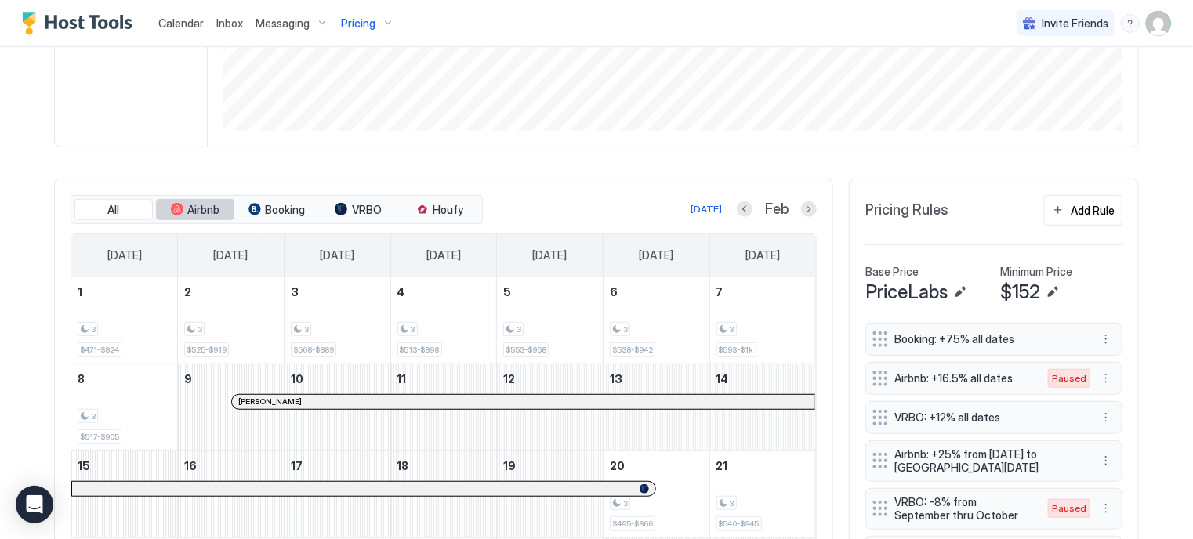
click at [205, 212] on span "Airbnb" at bounding box center [204, 210] width 32 height 14
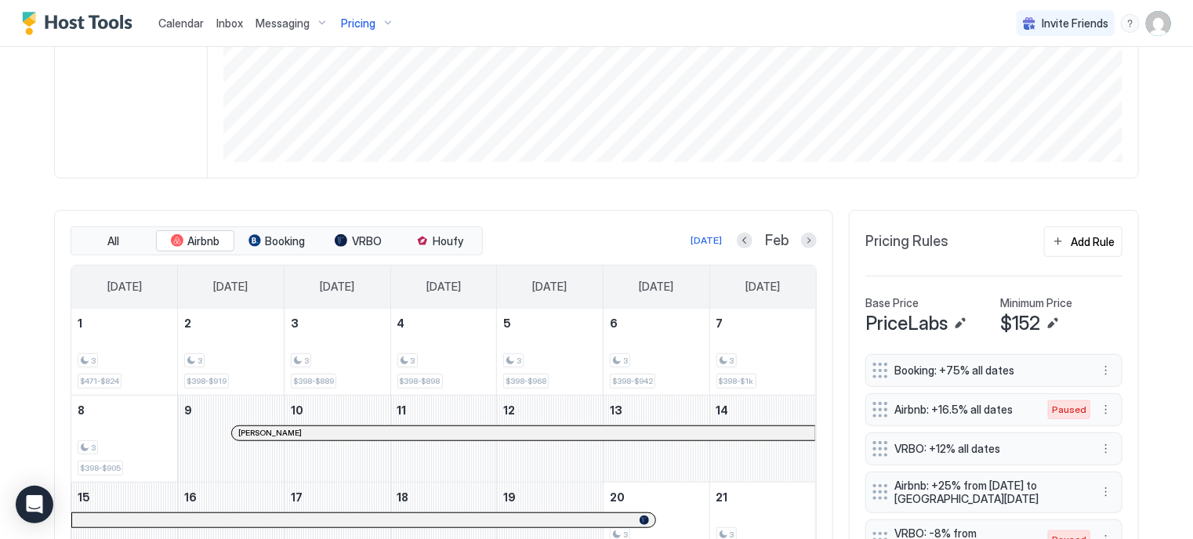
scroll to position [301, 0]
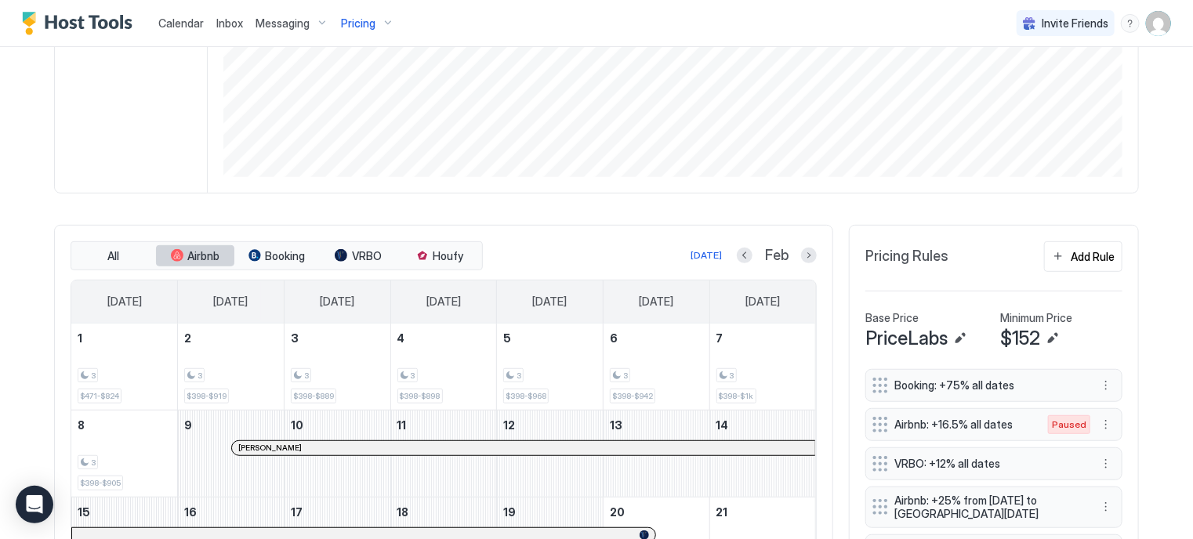
click at [188, 263] on button "Airbnb" at bounding box center [195, 256] width 78 height 22
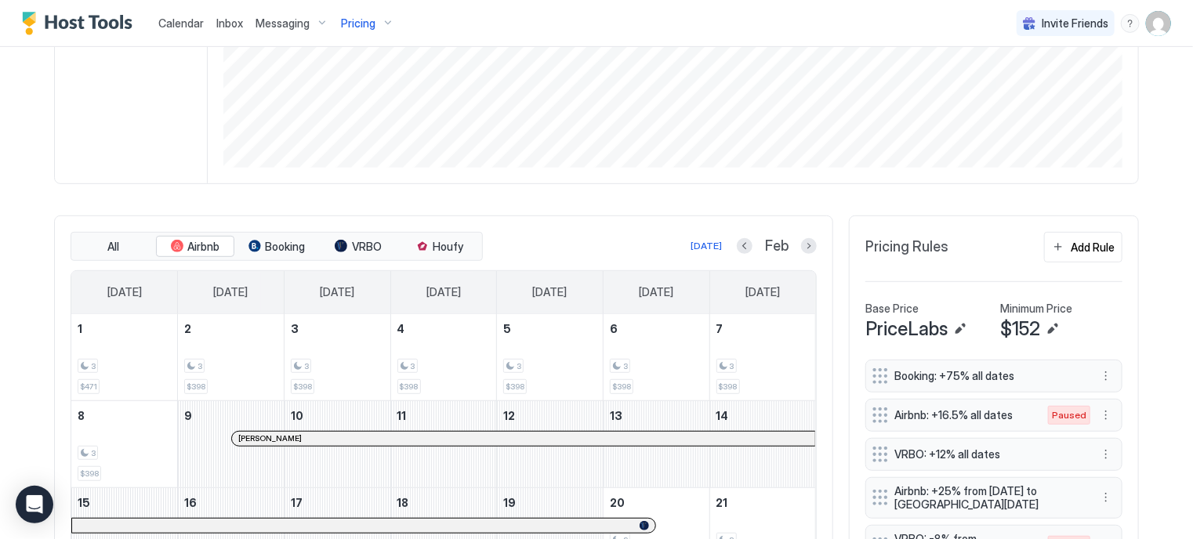
scroll to position [294, 0]
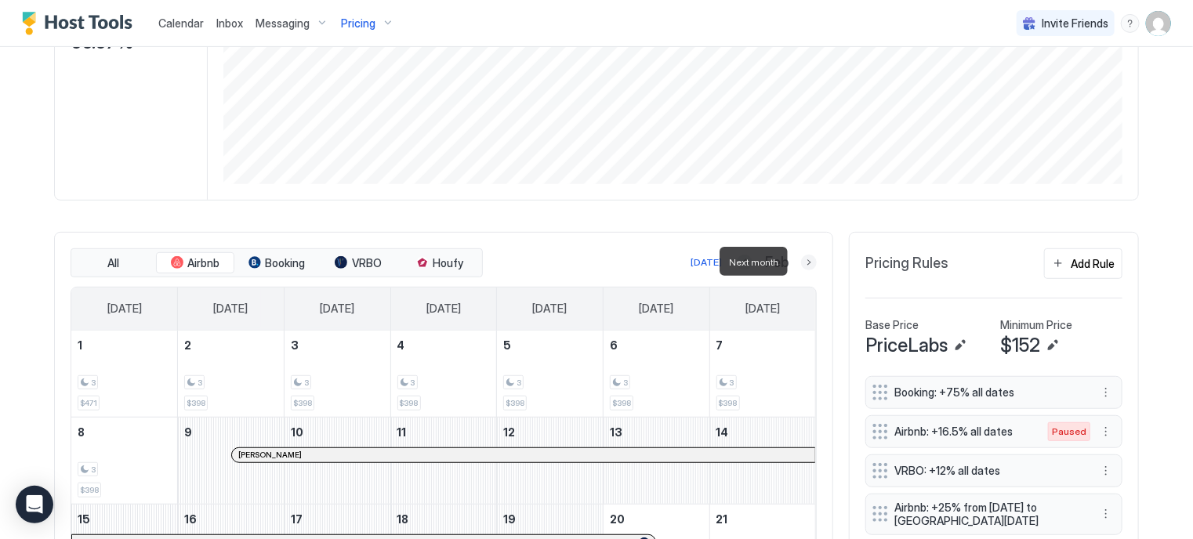
click at [805, 261] on button "Next month" at bounding box center [809, 263] width 16 height 16
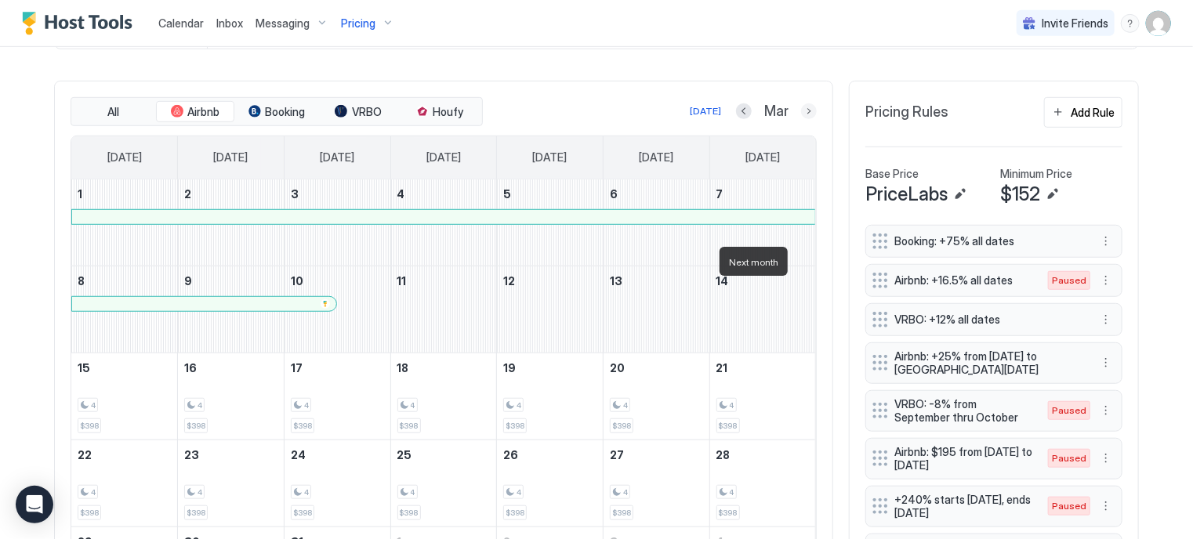
scroll to position [447, 0]
